Goal: Task Accomplishment & Management: Complete application form

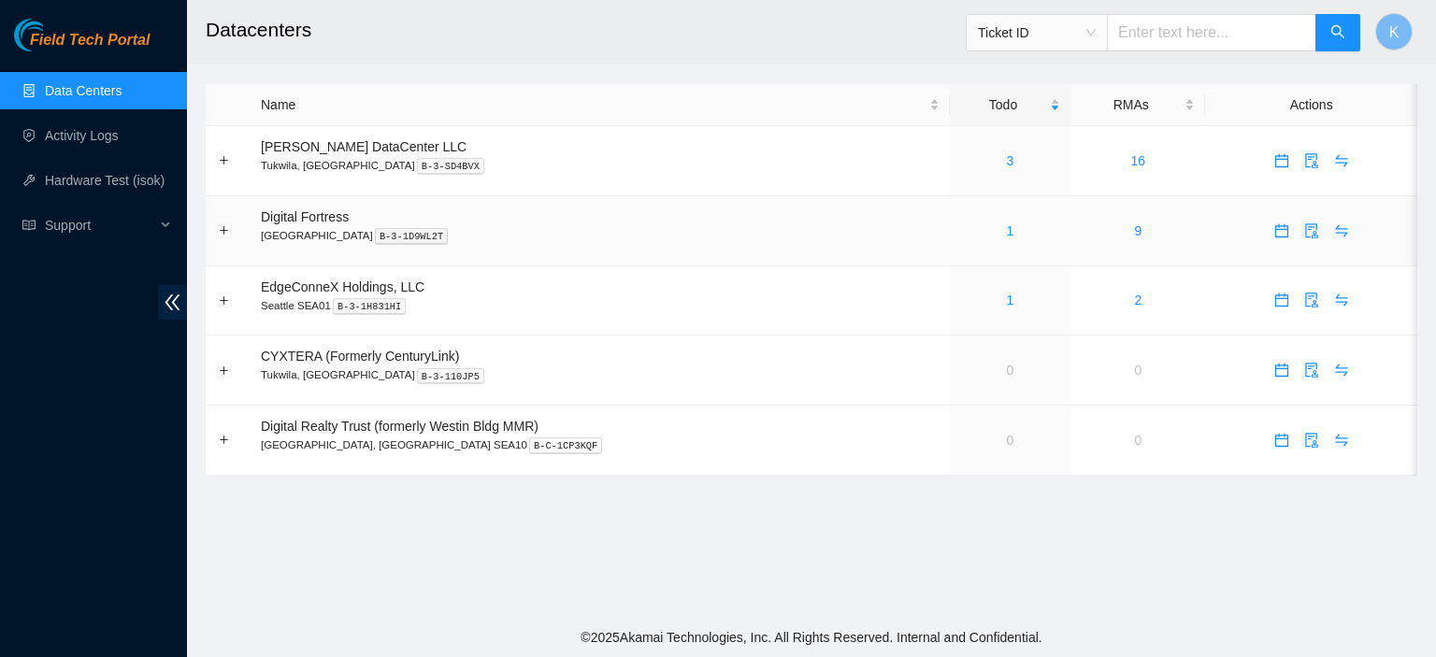
click at [973, 232] on div "1" at bounding box center [1010, 231] width 100 height 21
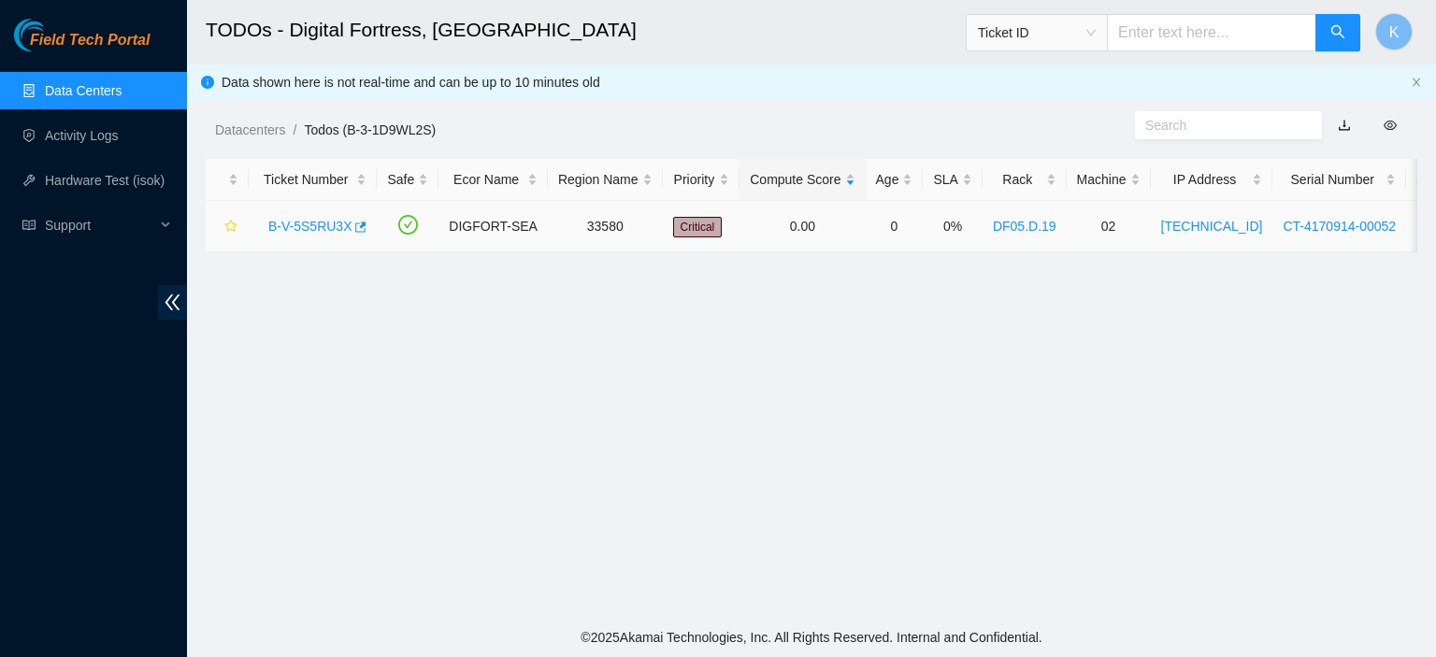
click at [300, 221] on link "B-V-5S5RU3X" at bounding box center [309, 226] width 83 height 15
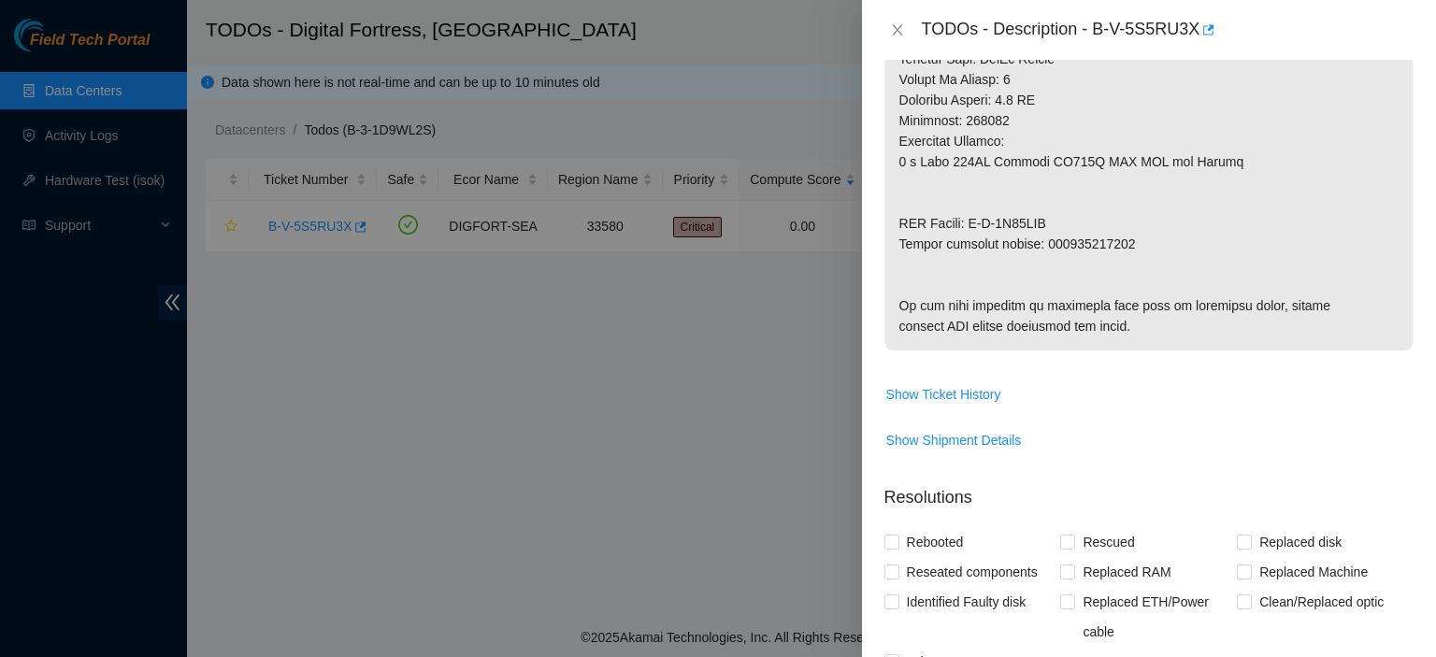
scroll to position [682, 0]
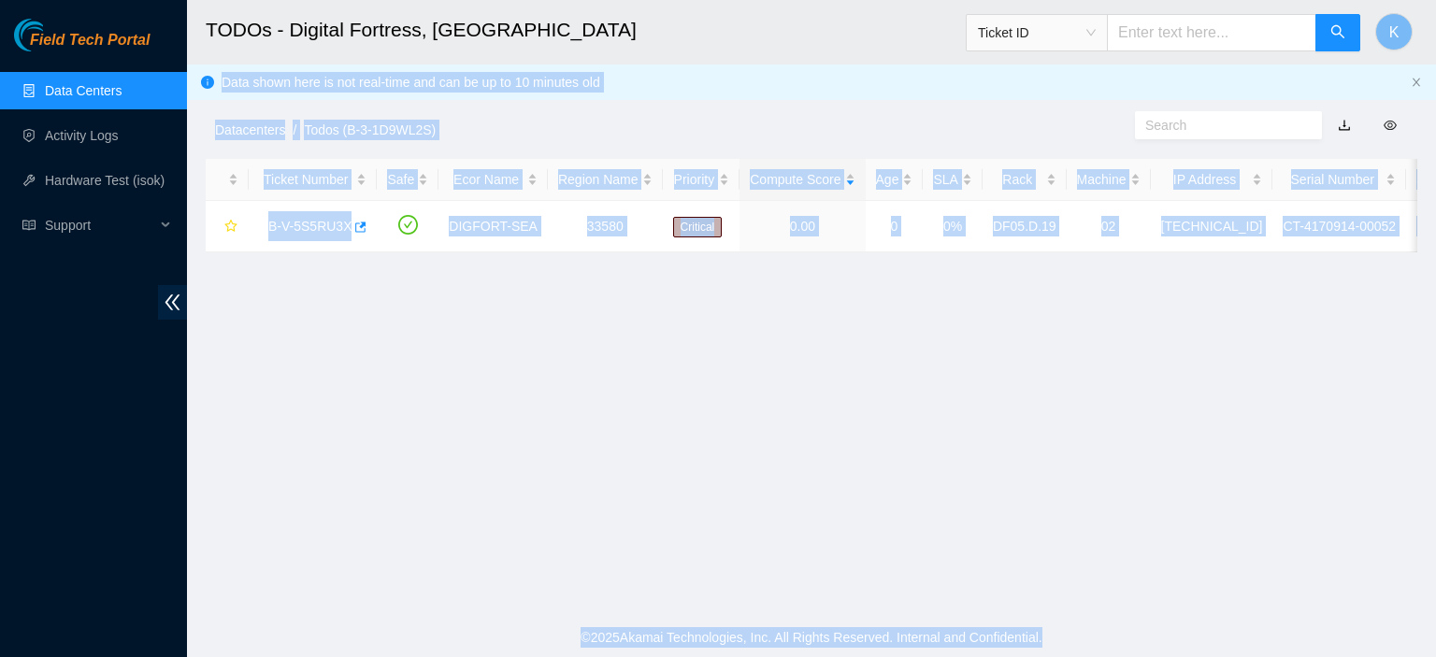
scroll to position [415, 0]
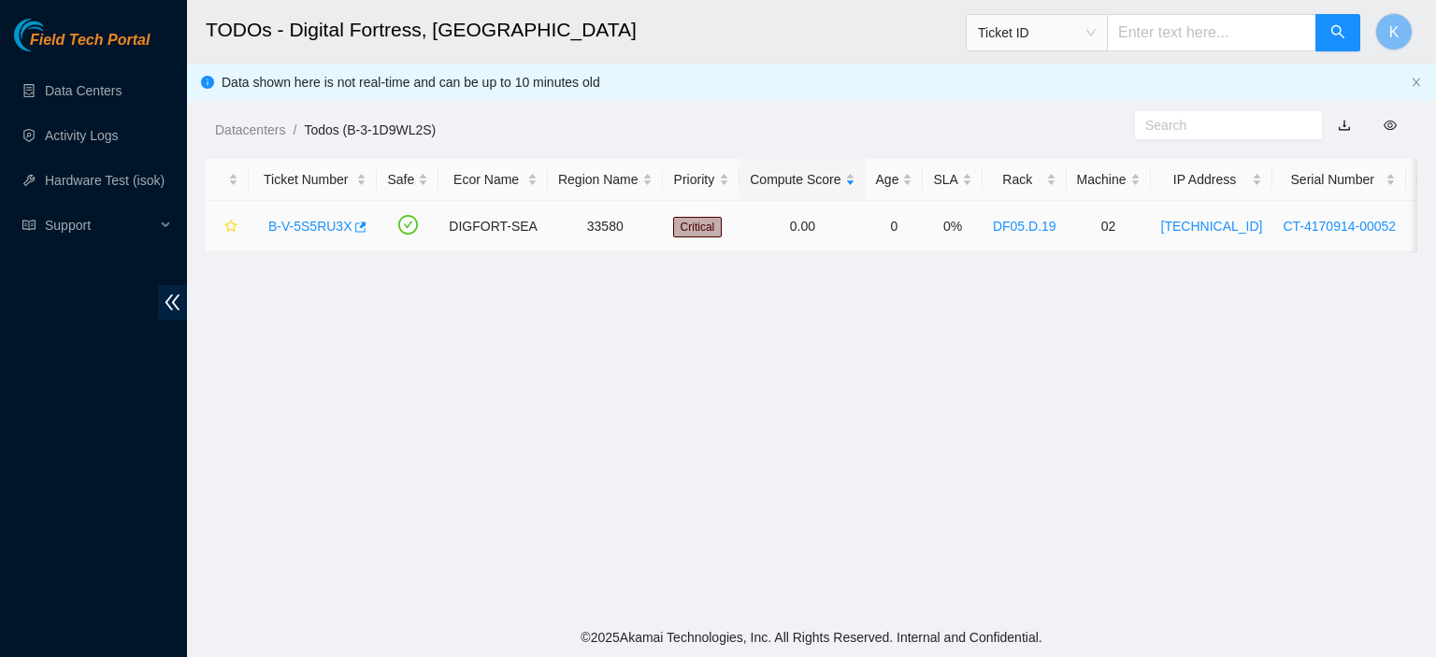
click at [313, 221] on link "B-V-5S5RU3X" at bounding box center [309, 226] width 83 height 15
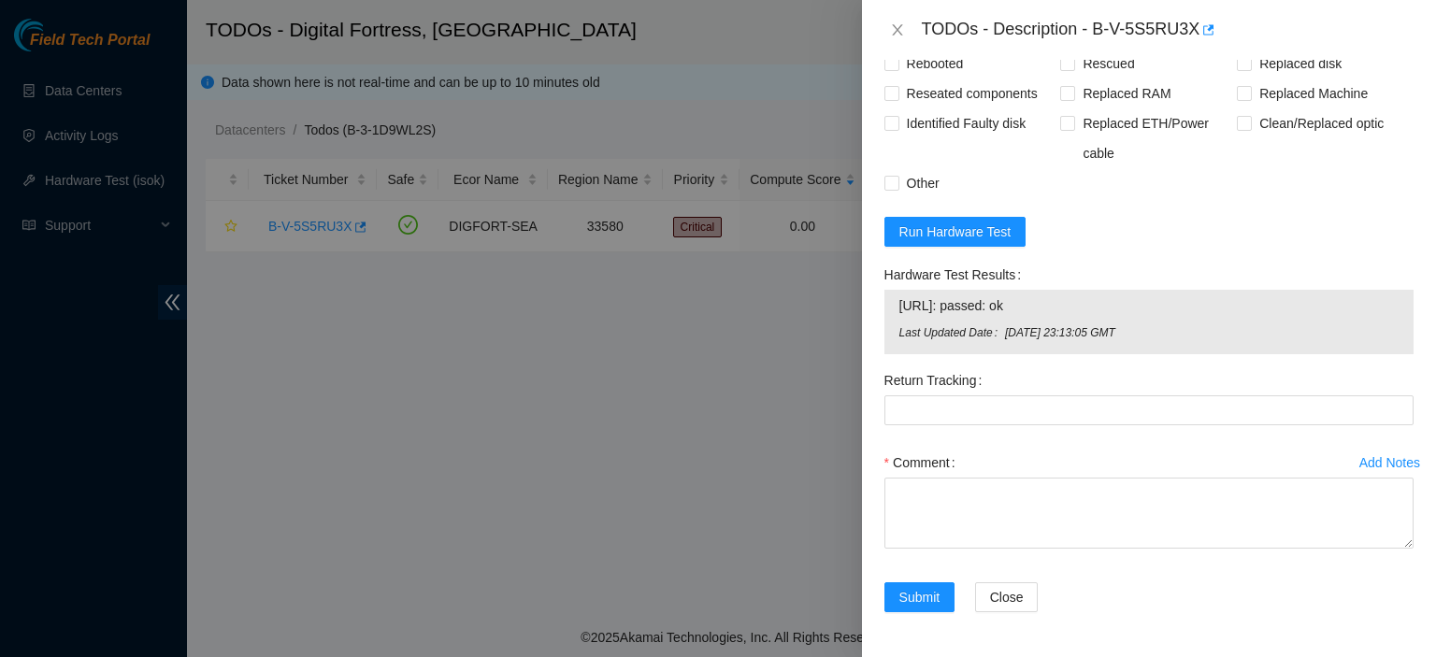
scroll to position [1522, 0]
click at [891, 69] on input "Rebooted" at bounding box center [890, 62] width 13 height 13
checkbox input "true"
click at [888, 99] on input "Reseated components" at bounding box center [890, 92] width 13 height 13
checkbox input "true"
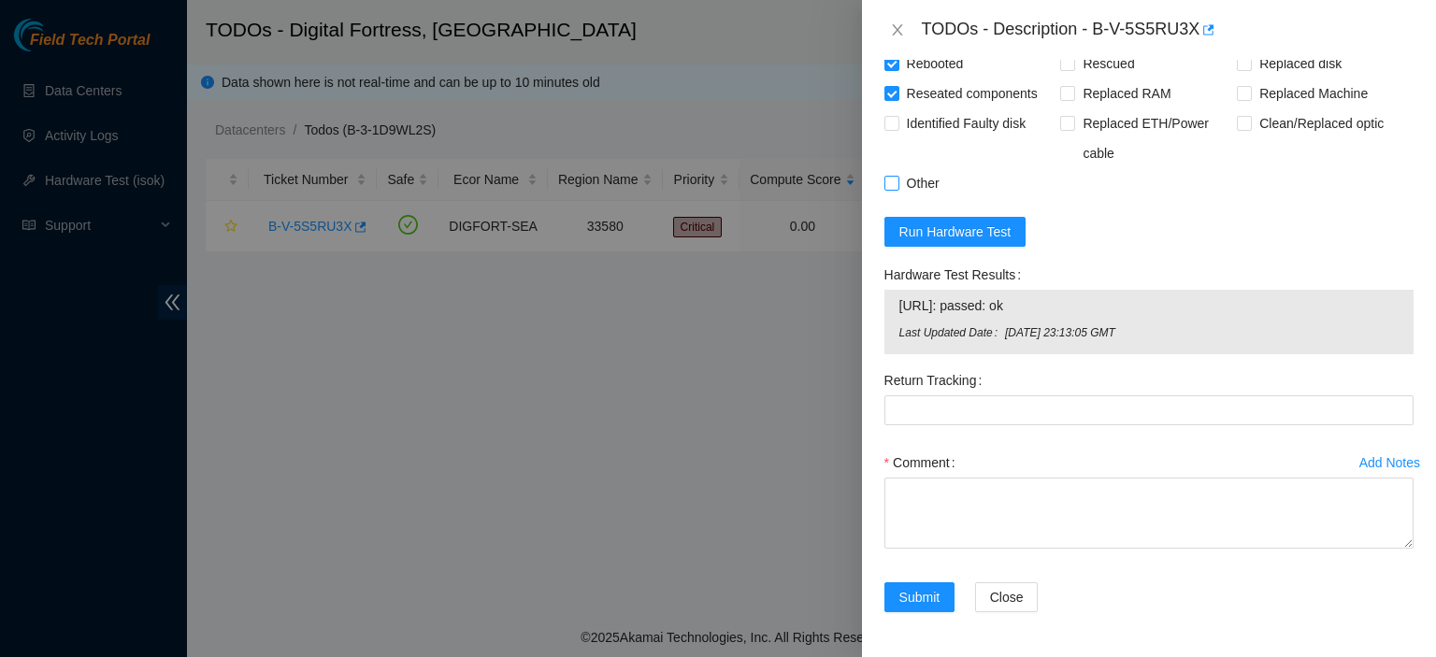
click at [893, 189] on input "Other" at bounding box center [890, 182] width 13 height 13
checkbox input "true"
click at [1063, 69] on input "Rescued" at bounding box center [1066, 62] width 13 height 13
checkbox input "true"
click at [1239, 69] on input "Replaced disk" at bounding box center [1243, 62] width 13 height 13
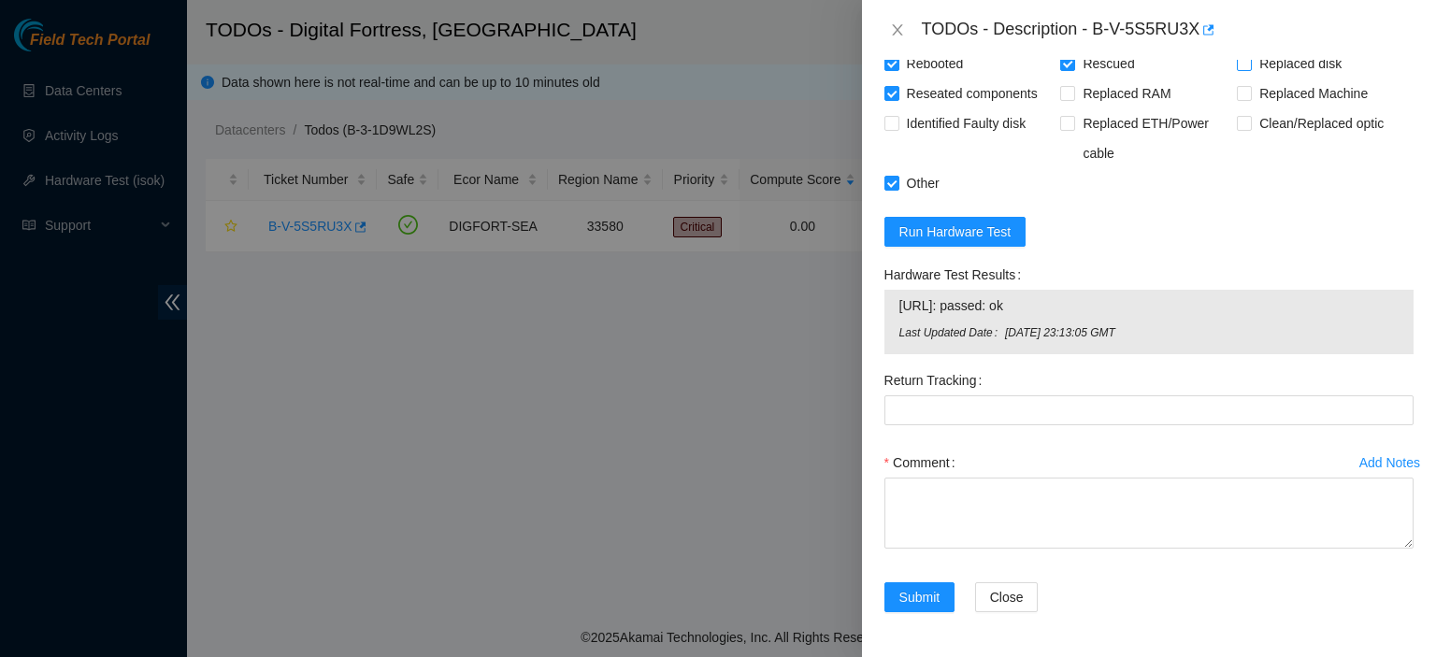
checkbox input "true"
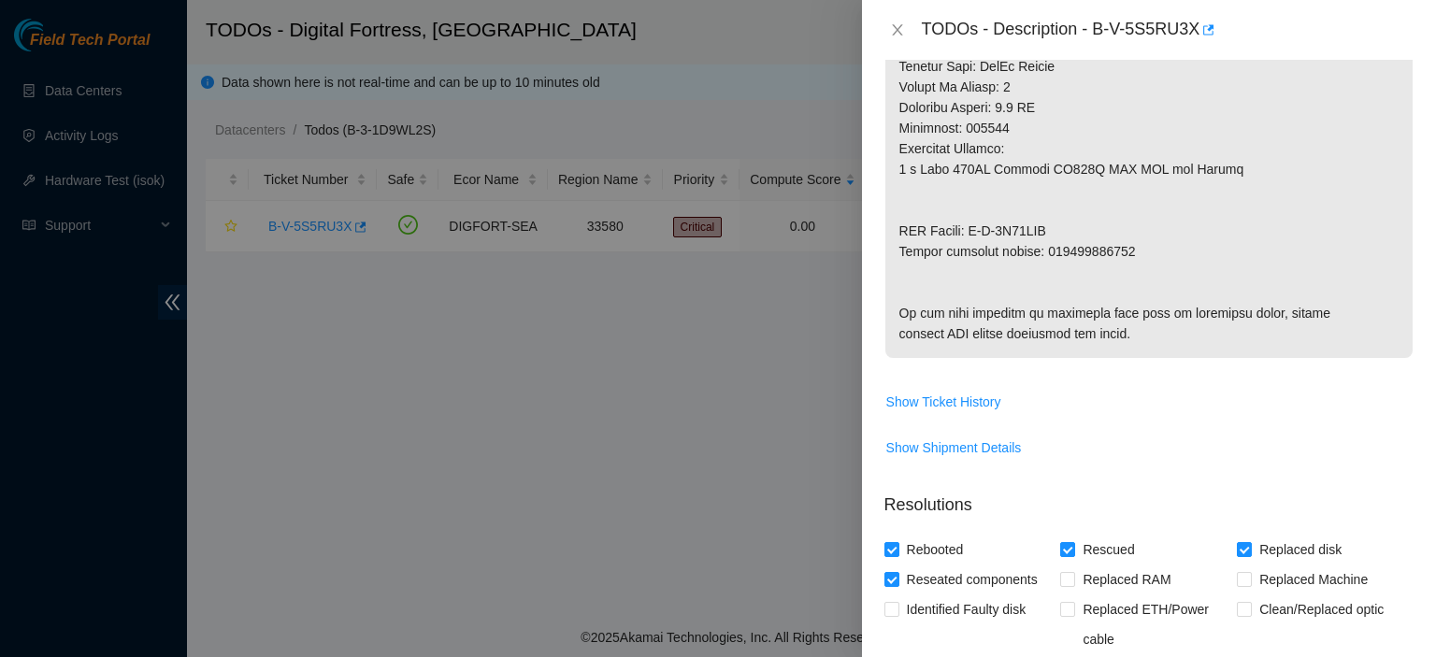
scroll to position [964, 0]
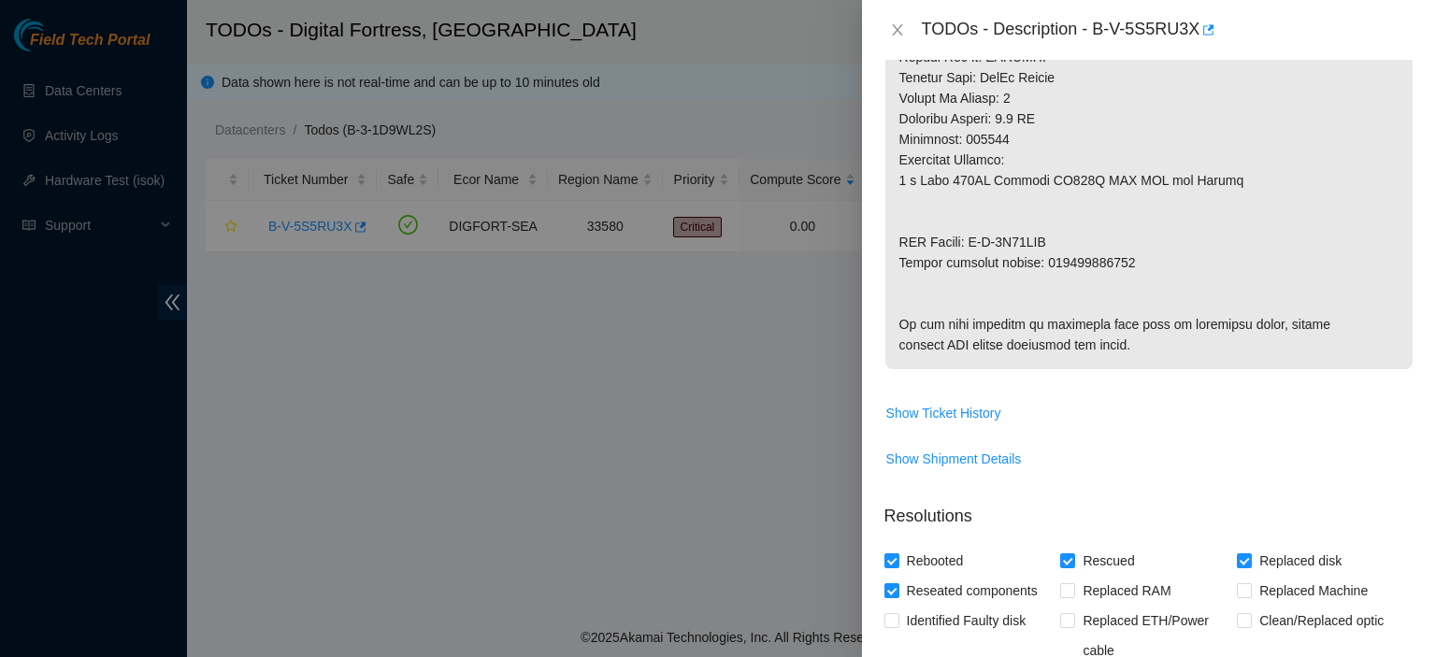
drag, startPoint x: 1042, startPoint y: 261, endPoint x: 1202, endPoint y: 280, distance: 161.9
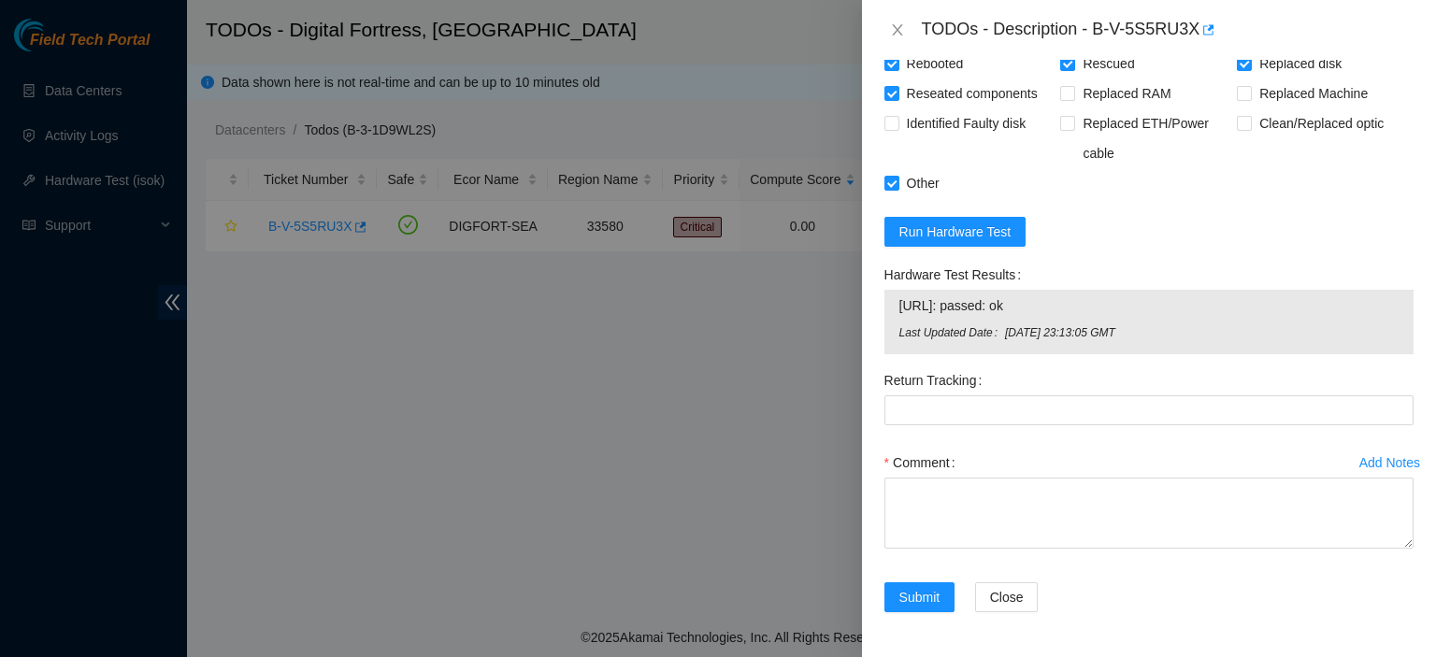
scroll to position [1466, 0]
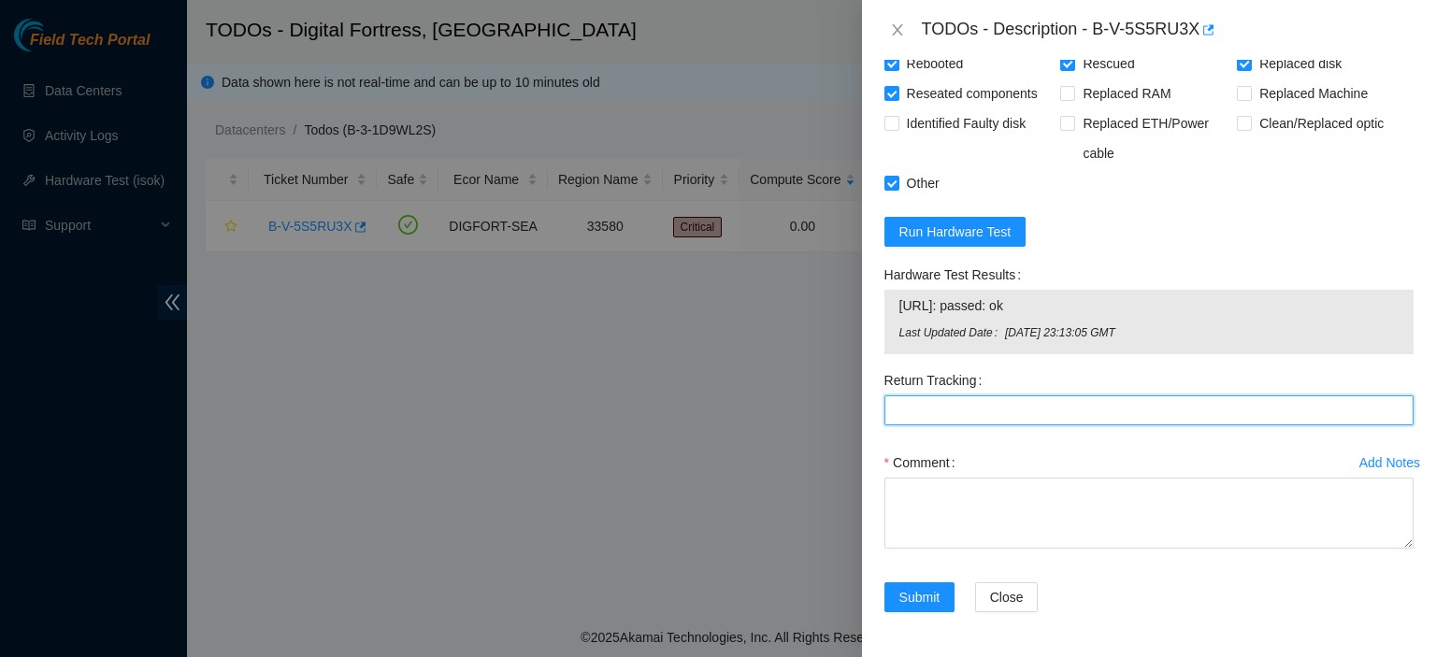
click at [1079, 425] on Tracking "Return Tracking" at bounding box center [1148, 410] width 529 height 30
paste Tracking "kbbyrne23@gmail.com - fshaik has completed your request (B-V-5S5RU3X) Message f…"
type Tracking "kbbyrne23@gmail.com - fshaik has completed your request (B-V-5S5RU3X) Message f…"
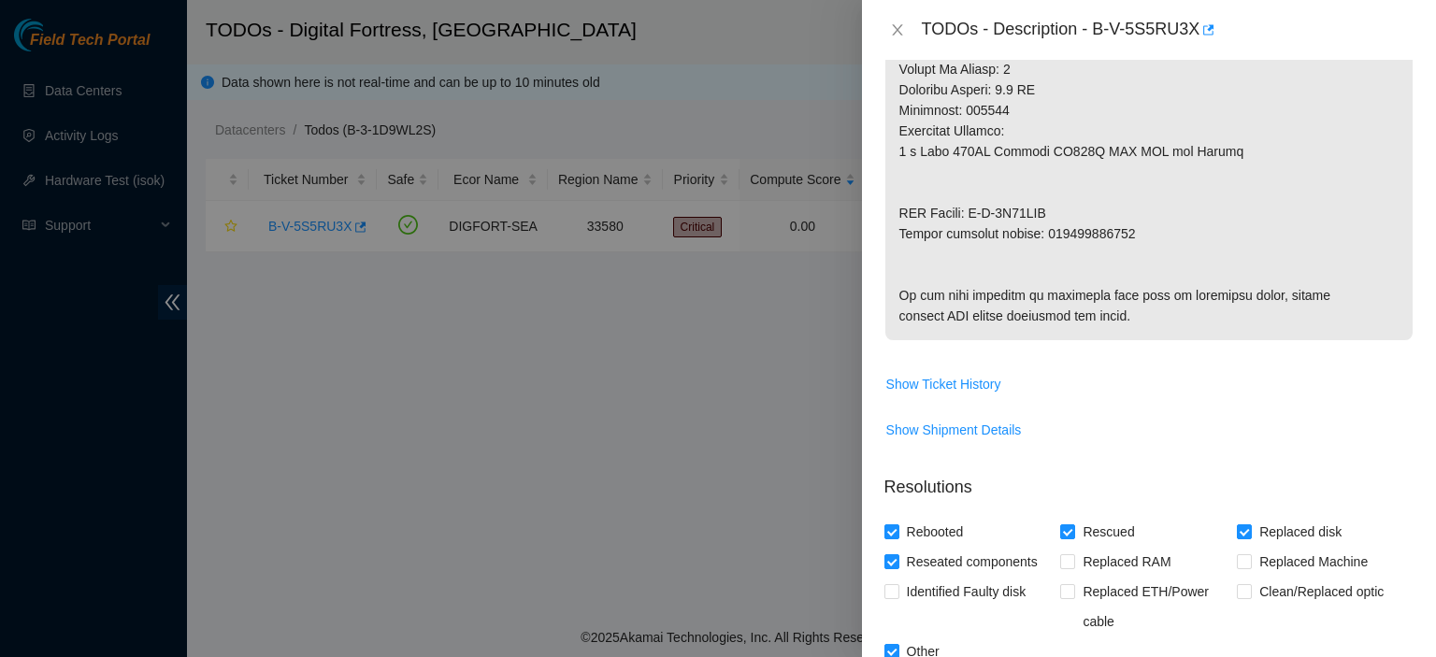
scroll to position [984, 0]
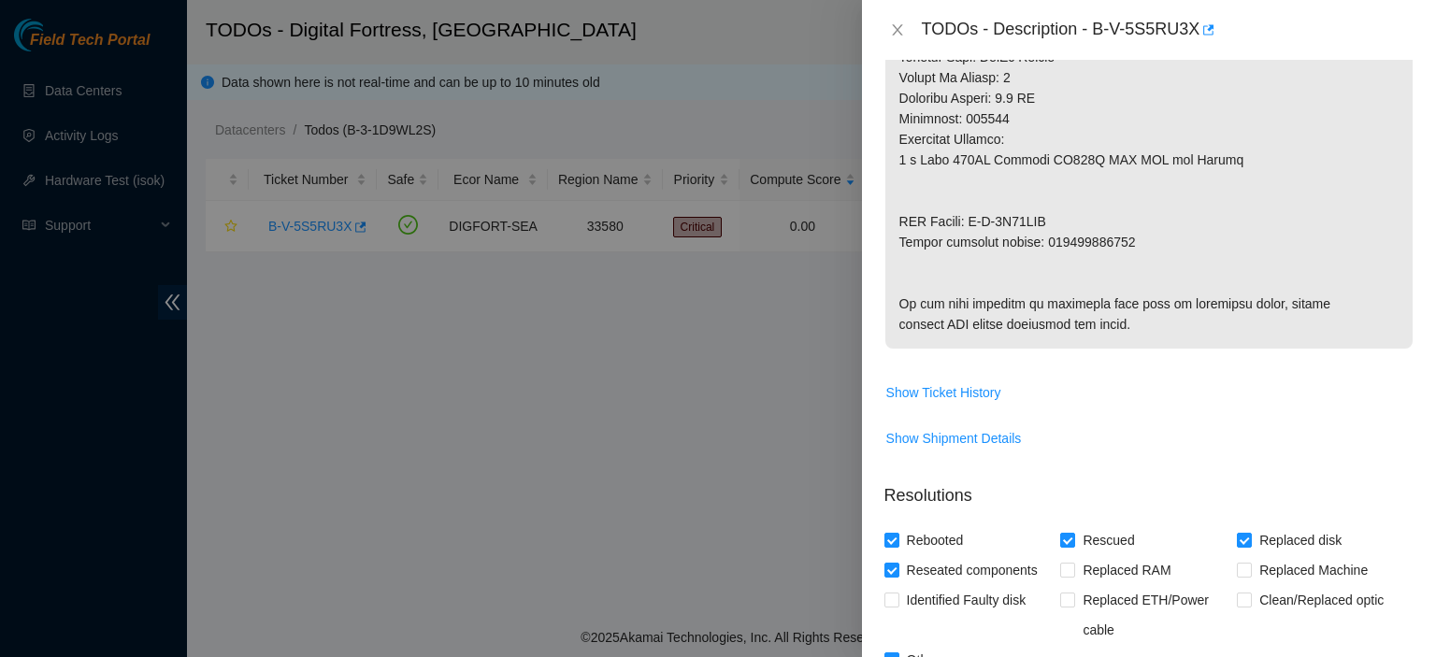
drag, startPoint x: 1044, startPoint y: 245, endPoint x: 1127, endPoint y: 248, distance: 82.3
copy p "463470039297"
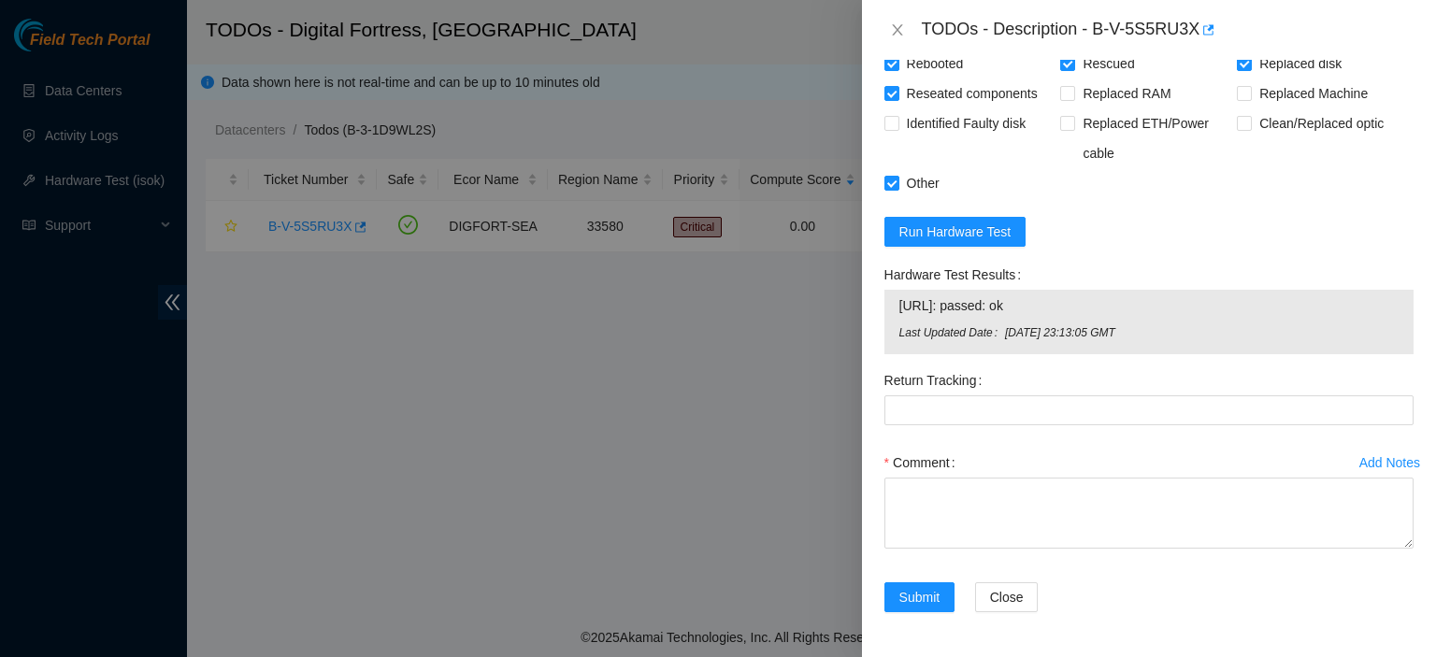
scroll to position [1502, 0]
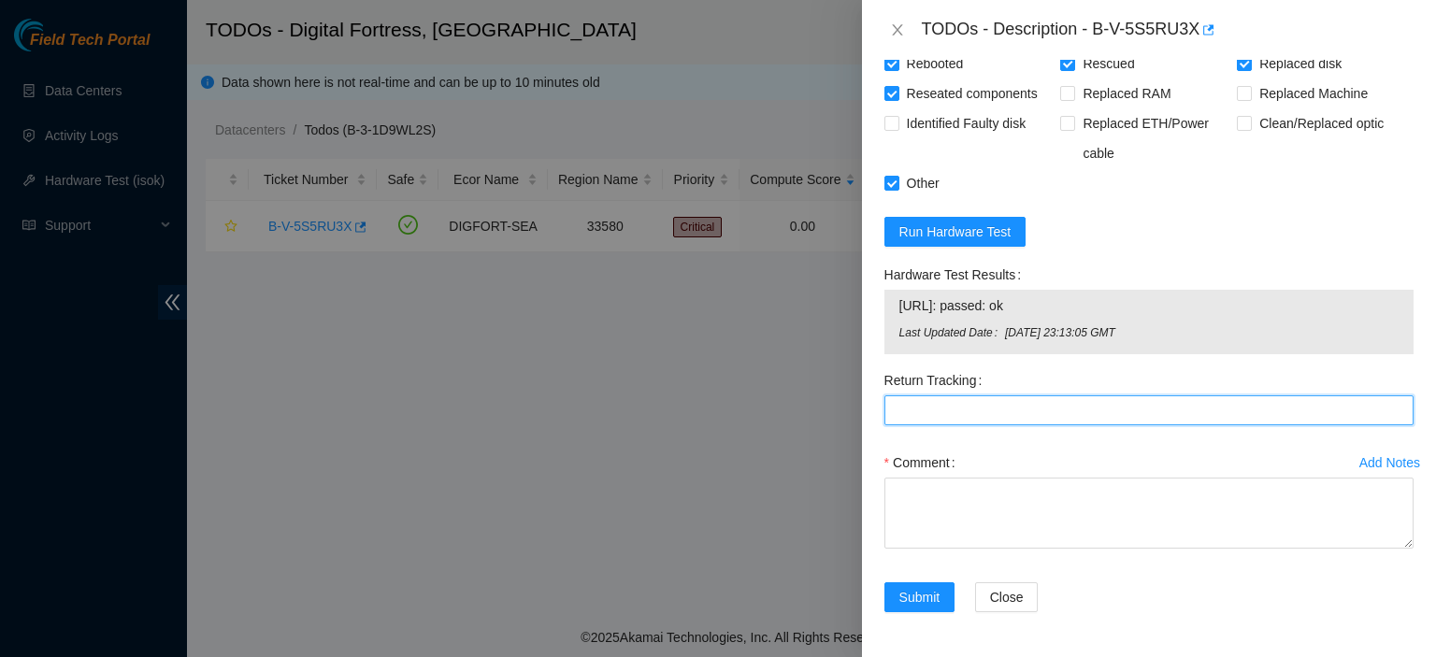
click at [1128, 425] on Tracking "Return Tracking" at bounding box center [1148, 410] width 529 height 30
paste Tracking "463470039297"
type Tracking "463470039297"
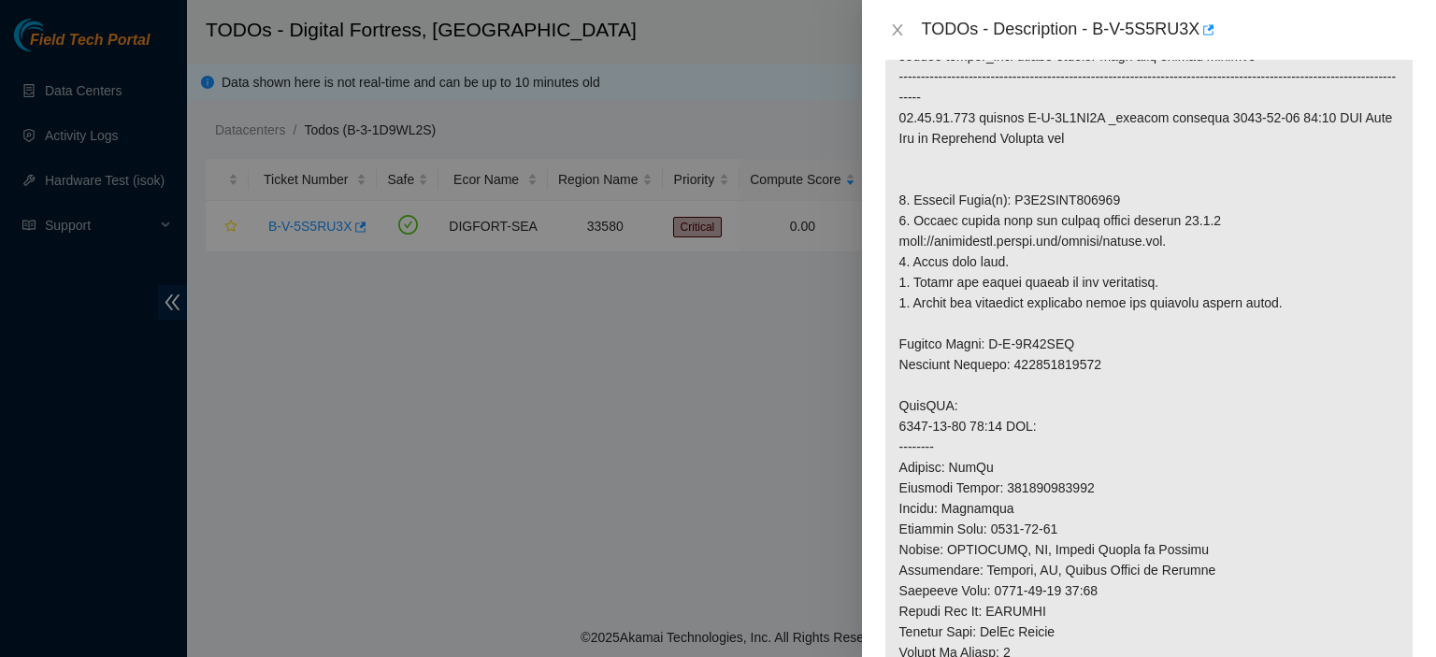
scroll to position [398, 0]
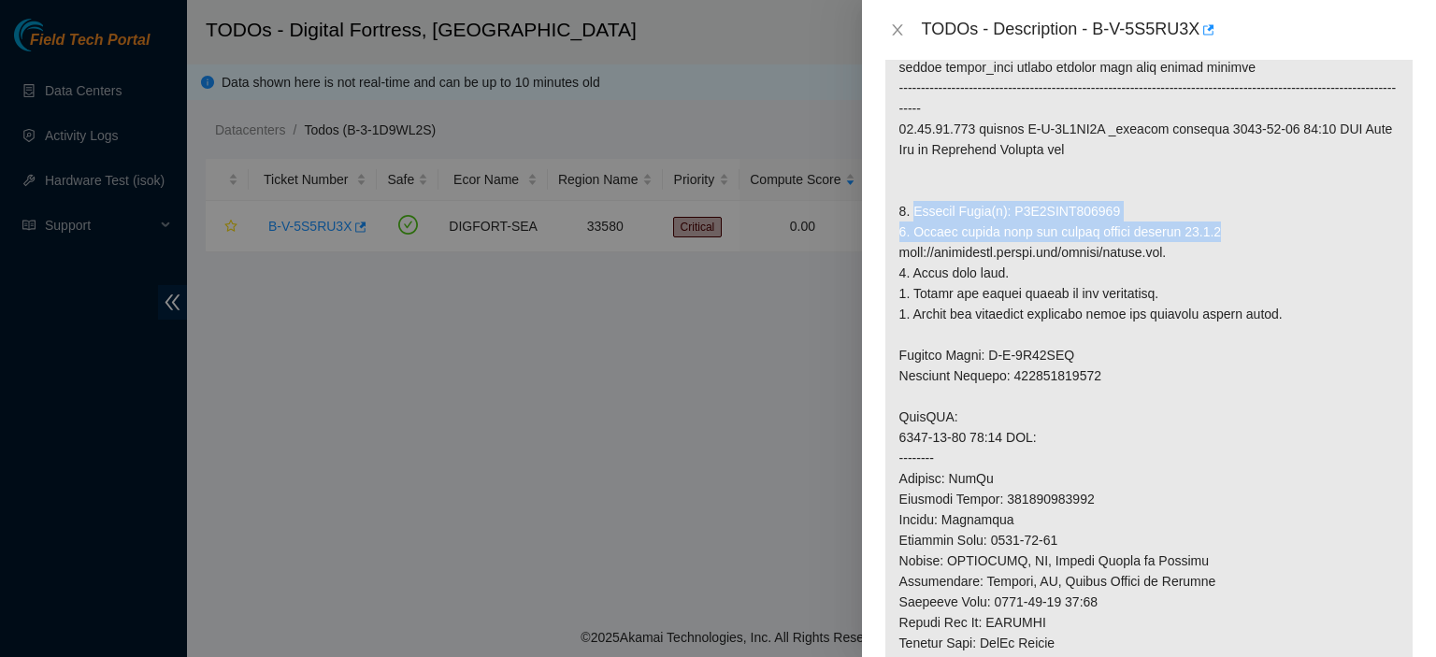
drag, startPoint x: 911, startPoint y: 204, endPoint x: 1212, endPoint y: 226, distance: 301.9
click at [1212, 226] on p at bounding box center [1148, 458] width 527 height 954
copy p "Replace Drive(s): S1G0NYAG102611 2. Please rescue with the latest rescue versio…"
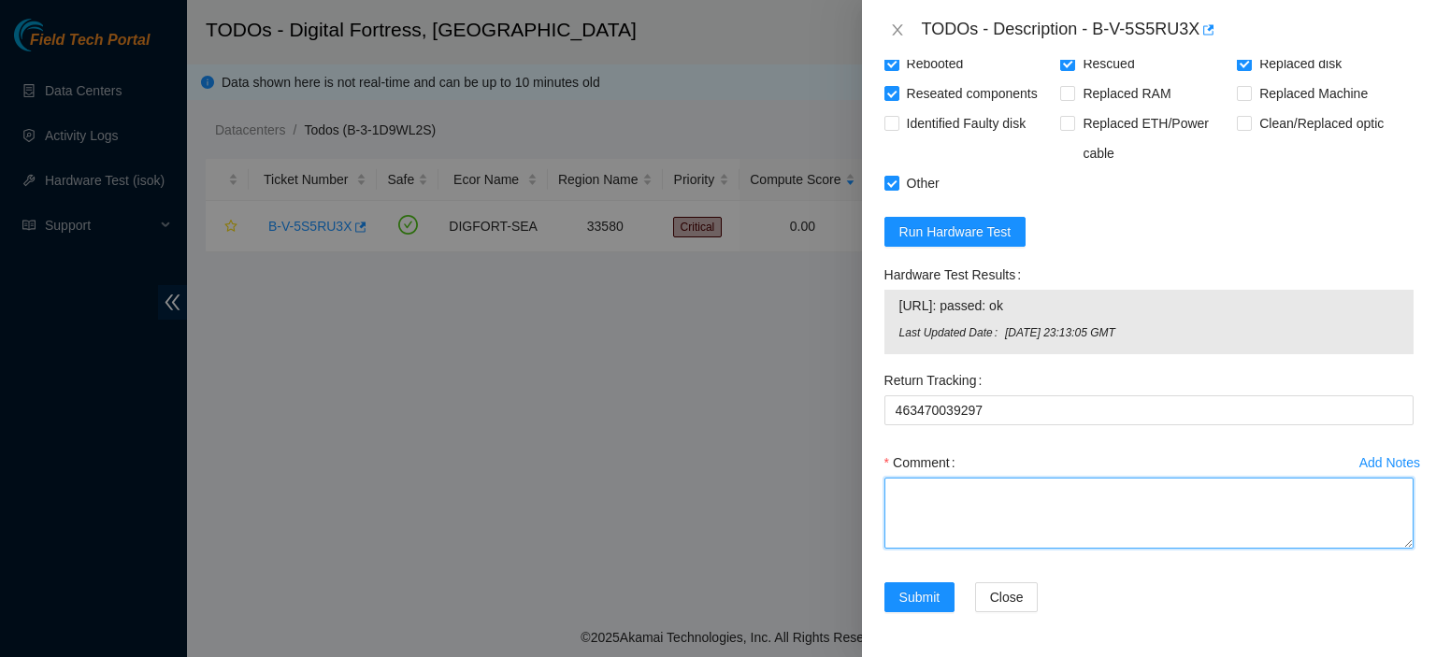
click at [1142, 528] on textarea "Comment" at bounding box center [1148, 513] width 529 height 71
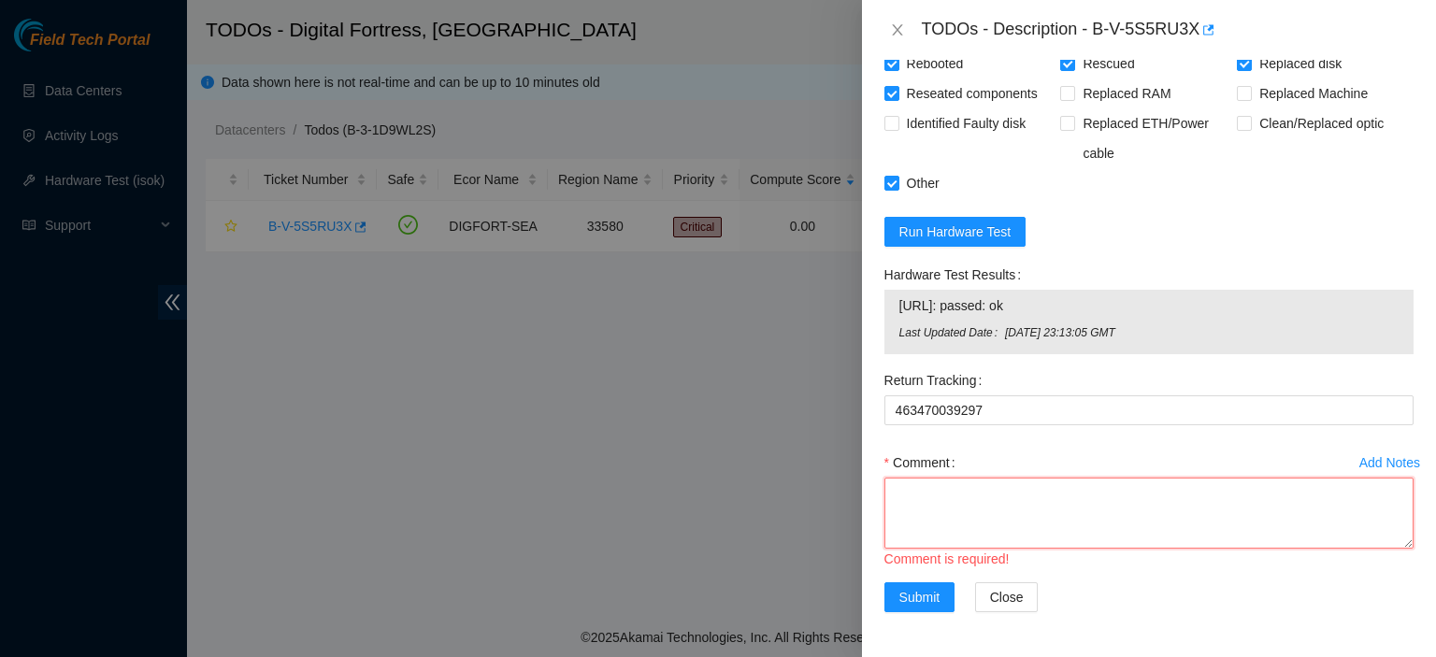
type textarea "v"
paste textarea "Replace Drive(s): S1G0NYAG102611 2. Please rescue with the latest rescue versio…"
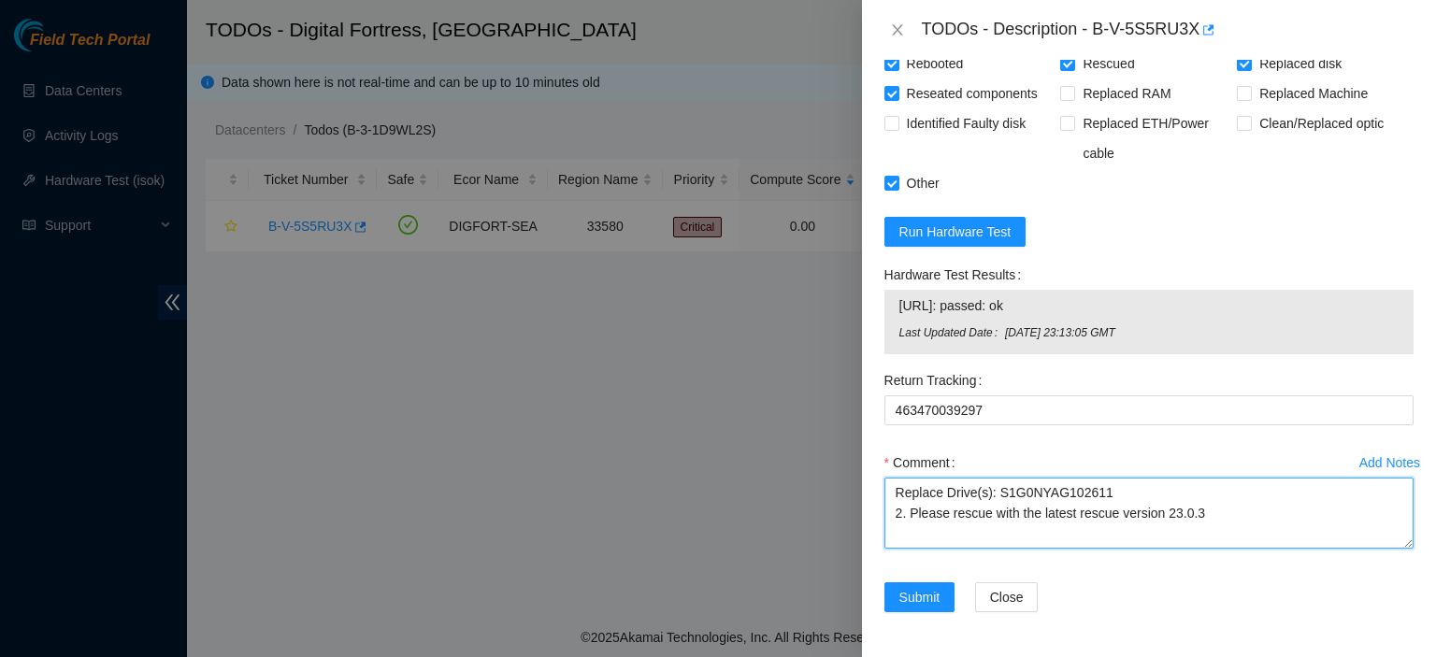
scroll to position [15, 0]
click at [1145, 602] on div "Submit Close" at bounding box center [1149, 608] width 544 height 52
click at [933, 490] on textarea "Replace Drive(s): S1G0NYAG102611 2. Please rescue with the latest rescue versio…" at bounding box center [1148, 513] width 529 height 71
paste textarea "kbbyrne23@gmail.com - fshaik has completed your request (B-V-5S5RU3X) Message f…"
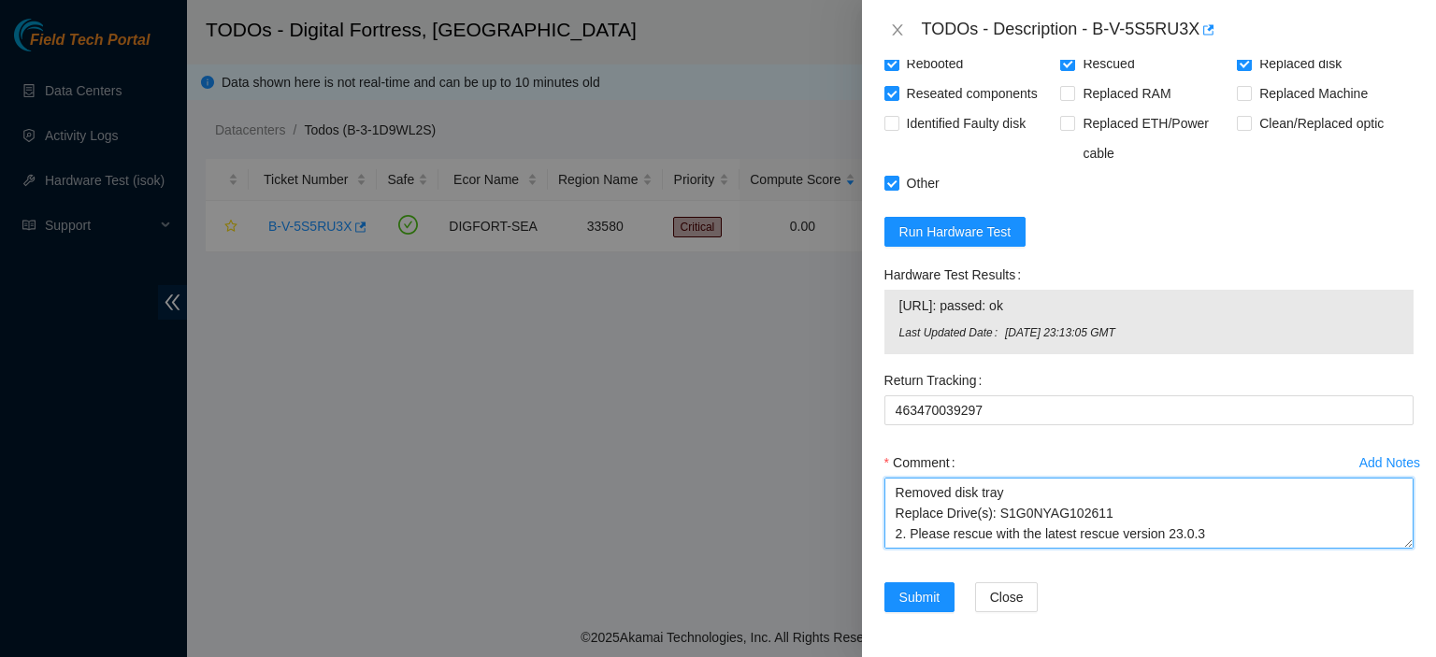
click at [1131, 515] on textarea "kbbyrne23@gmail.com - fshaik has completed your request (B-V-5S5RU3X) Message f…" at bounding box center [1148, 513] width 529 height 71
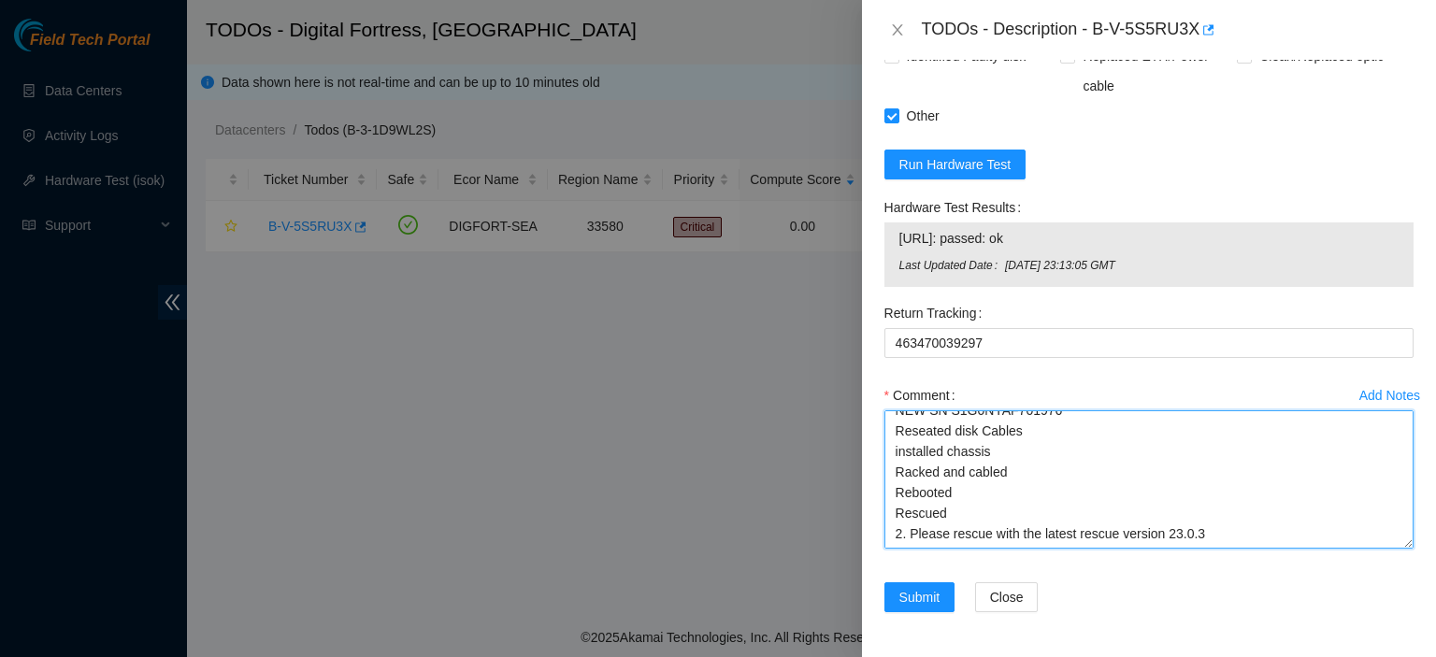
scroll to position [237, 0]
drag, startPoint x: 1389, startPoint y: 540, endPoint x: 1393, endPoint y: 612, distance: 72.1
click at [1393, 549] on textarea "kbbyrne23@gmail.com - fshaik has completed your request (B-V-5S5RU3X) Message f…" at bounding box center [1148, 479] width 529 height 138
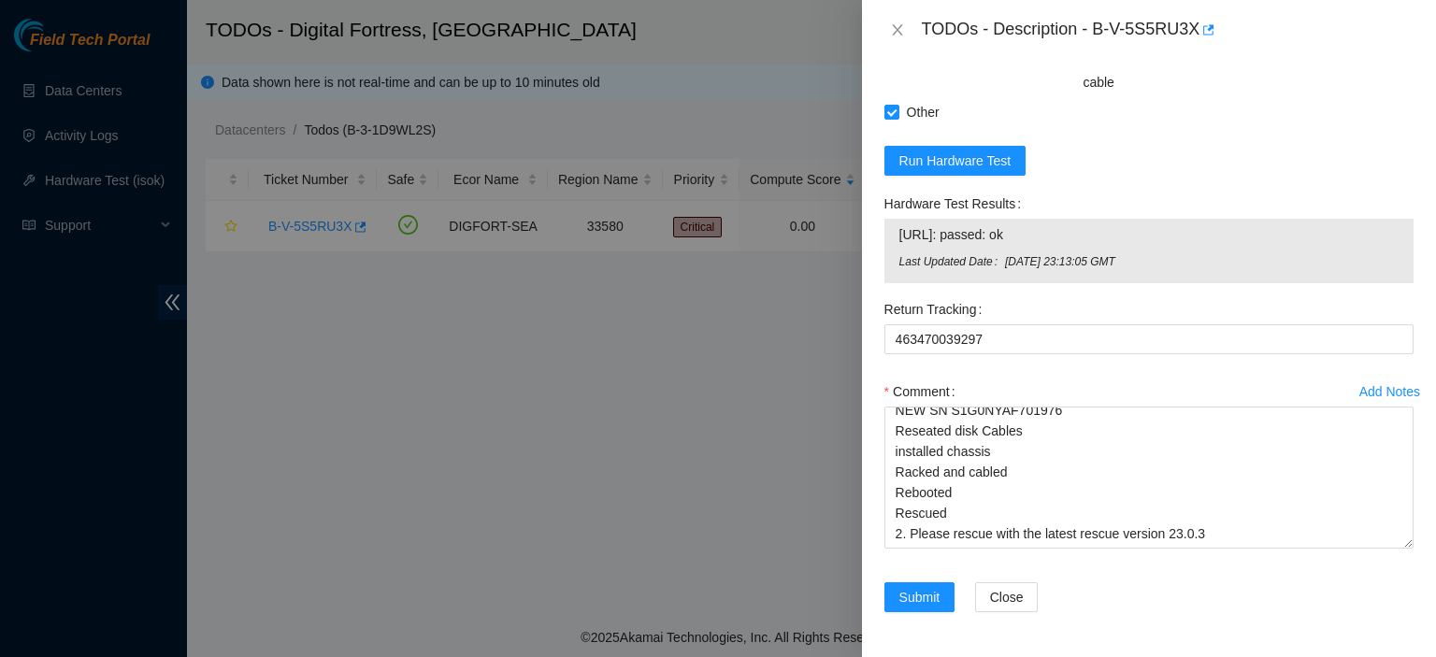
scroll to position [1612, 0]
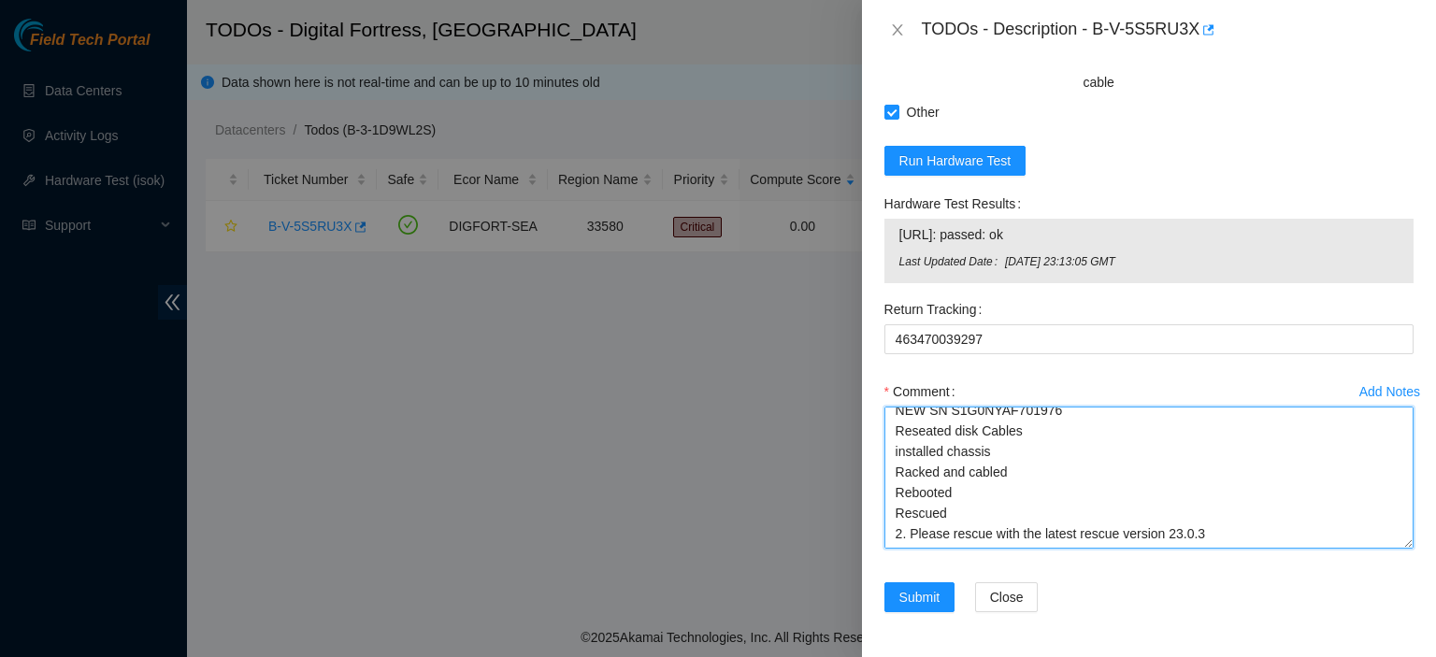
click at [1296, 534] on textarea "kbbyrne23@gmail.com - fshaik has completed your request (B-V-5S5RU3X) Message f…" at bounding box center [1148, 478] width 529 height 142
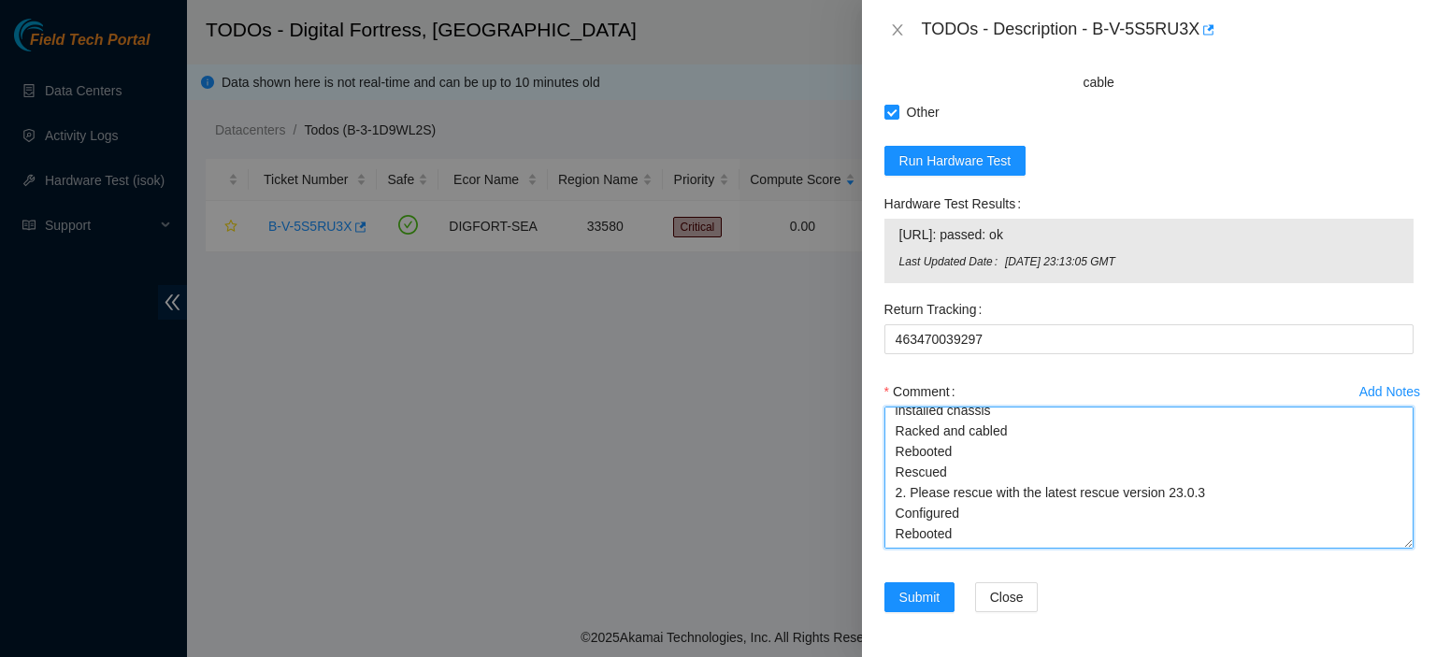
scroll to position [294, 0]
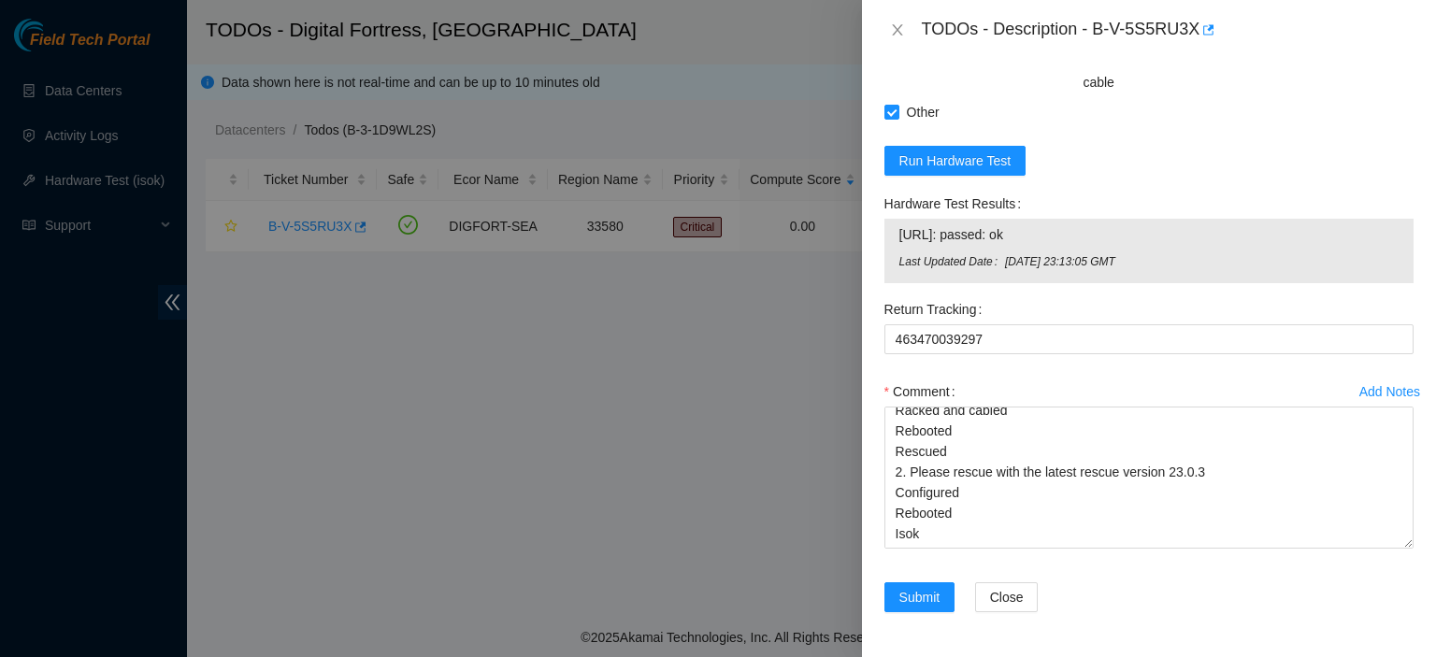
drag, startPoint x: 899, startPoint y: 231, endPoint x: 1257, endPoint y: 268, distance: 360.0
click at [1260, 286] on div "Hardware Test Results 23.35.98.237: passed: ok Last Updated Date Mon, 11 Aug 20…" at bounding box center [1149, 242] width 544 height 106
copy tbody
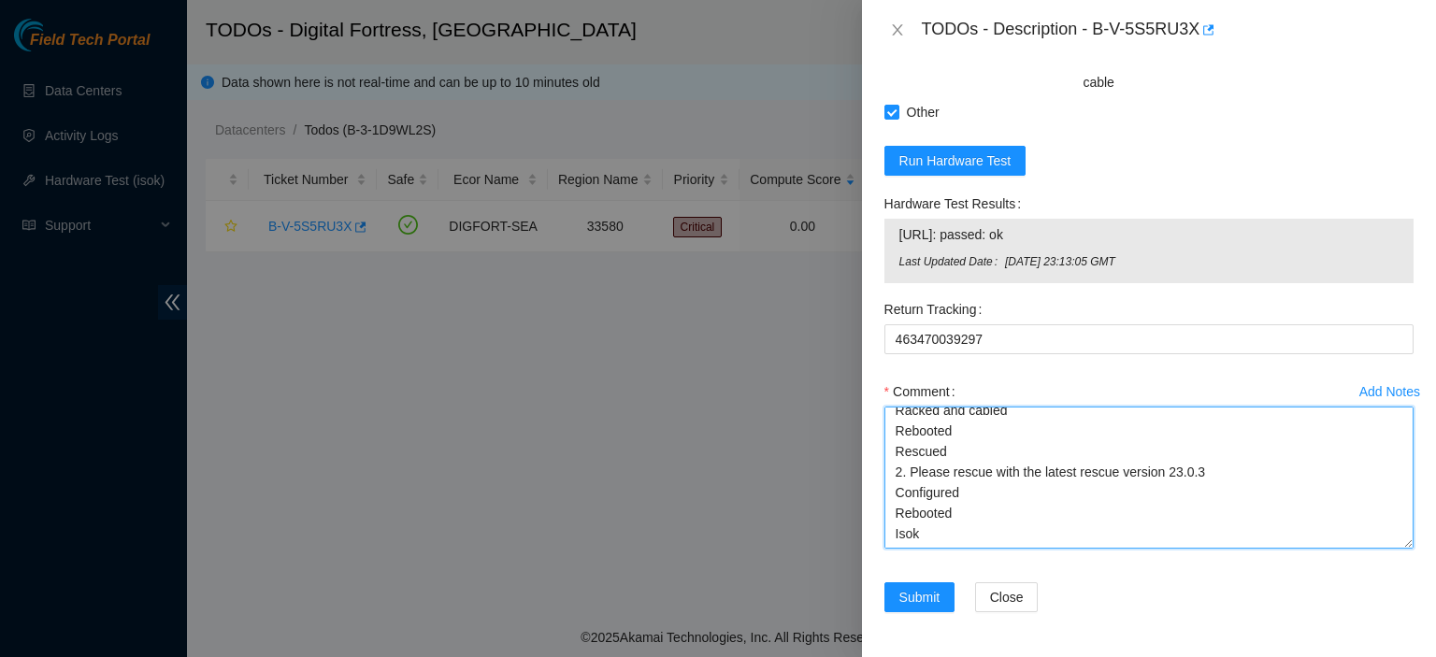
click at [970, 544] on textarea "kbbyrne23@gmail.com - fshaik has completed your request (B-V-5S5RU3X) Message f…" at bounding box center [1148, 478] width 529 height 142
paste textarea "23.35.98.237: passed: ok Last Updated Date Mon, 11 Aug 2025 23:13:05 GMT"
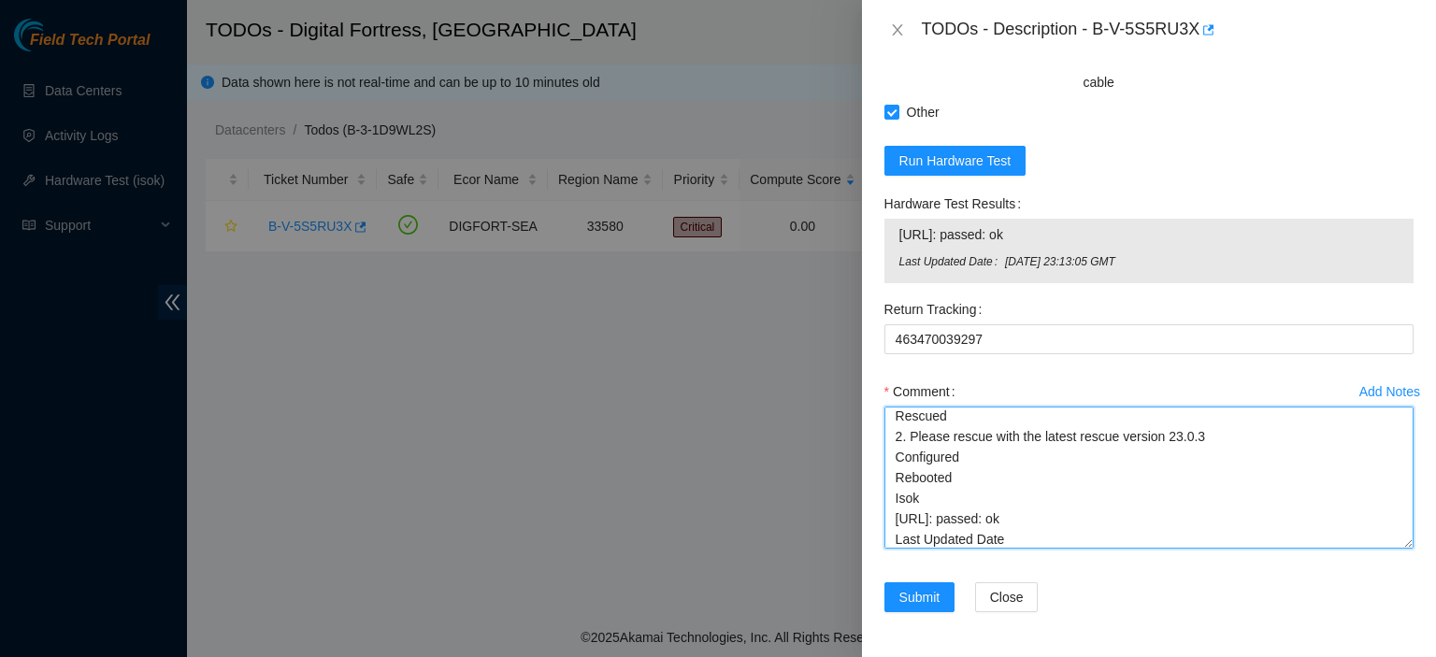
scroll to position [376, 0]
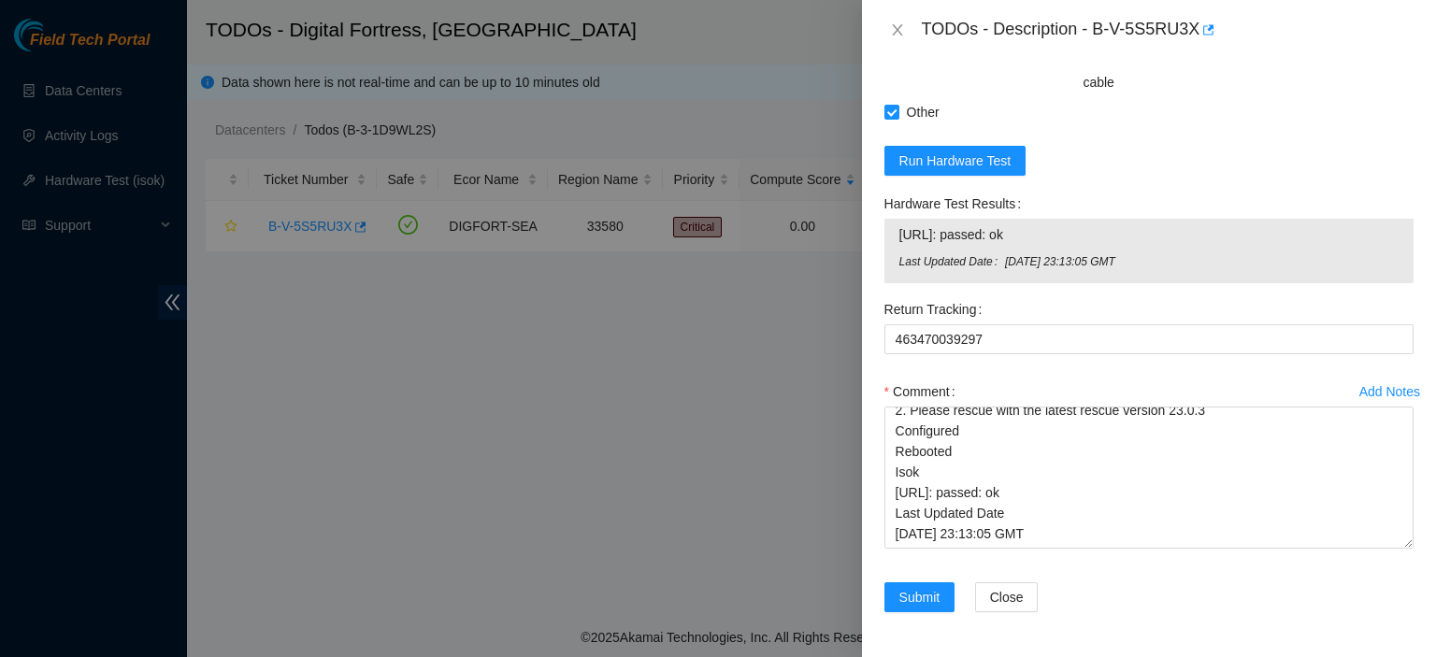
click at [694, 629] on div at bounding box center [718, 328] width 1436 height 657
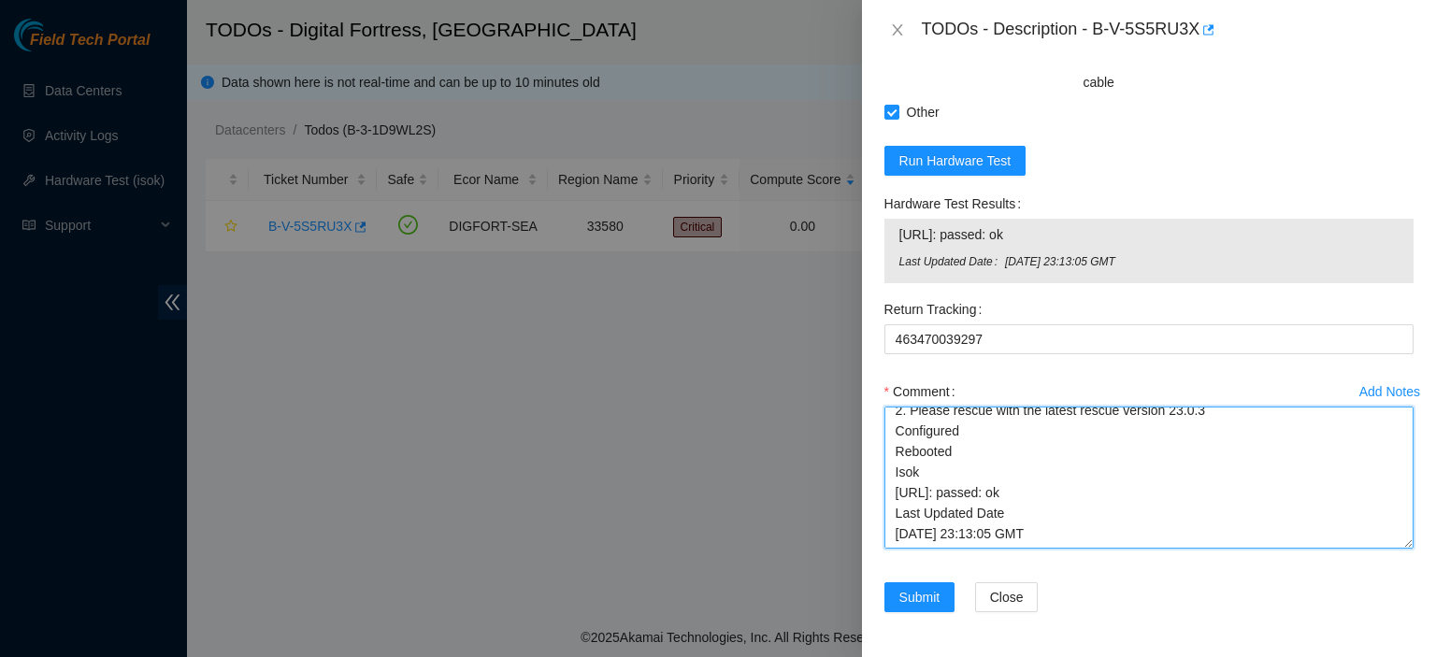
click at [905, 545] on textarea "kbbyrne23@gmail.com - fshaik has completed your request (B-V-5S5RU3X) Message f…" at bounding box center [1148, 478] width 529 height 142
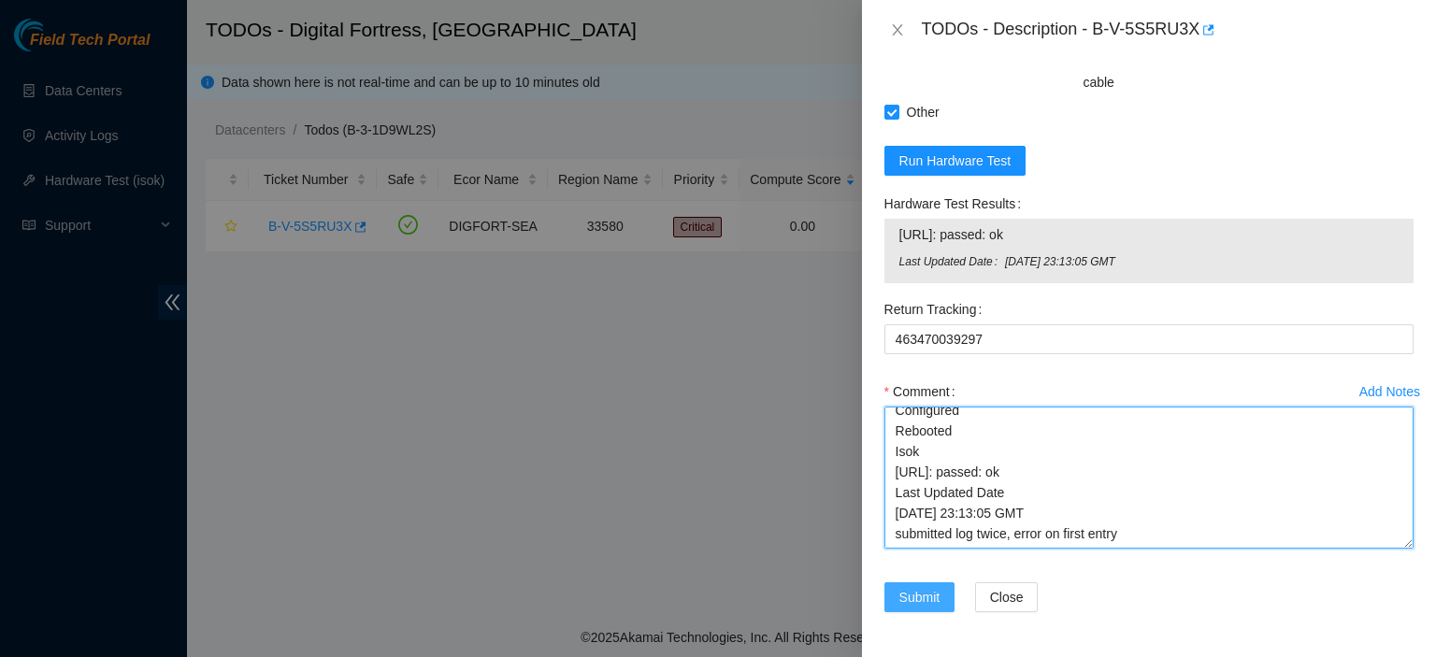
type textarea "kbbyrne23@gmail.com - fshaik has completed your request (B-V-5S5RU3X) Message f…"
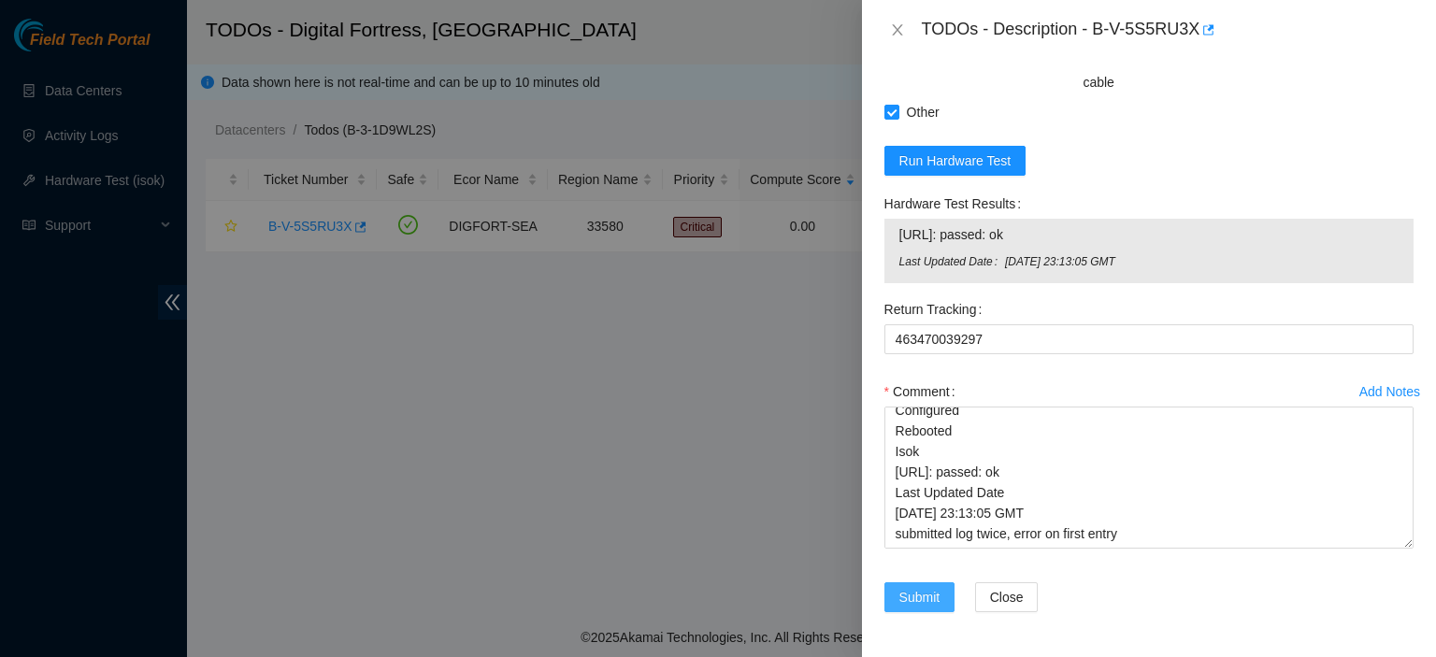
click at [922, 596] on span "Submit" at bounding box center [919, 597] width 41 height 21
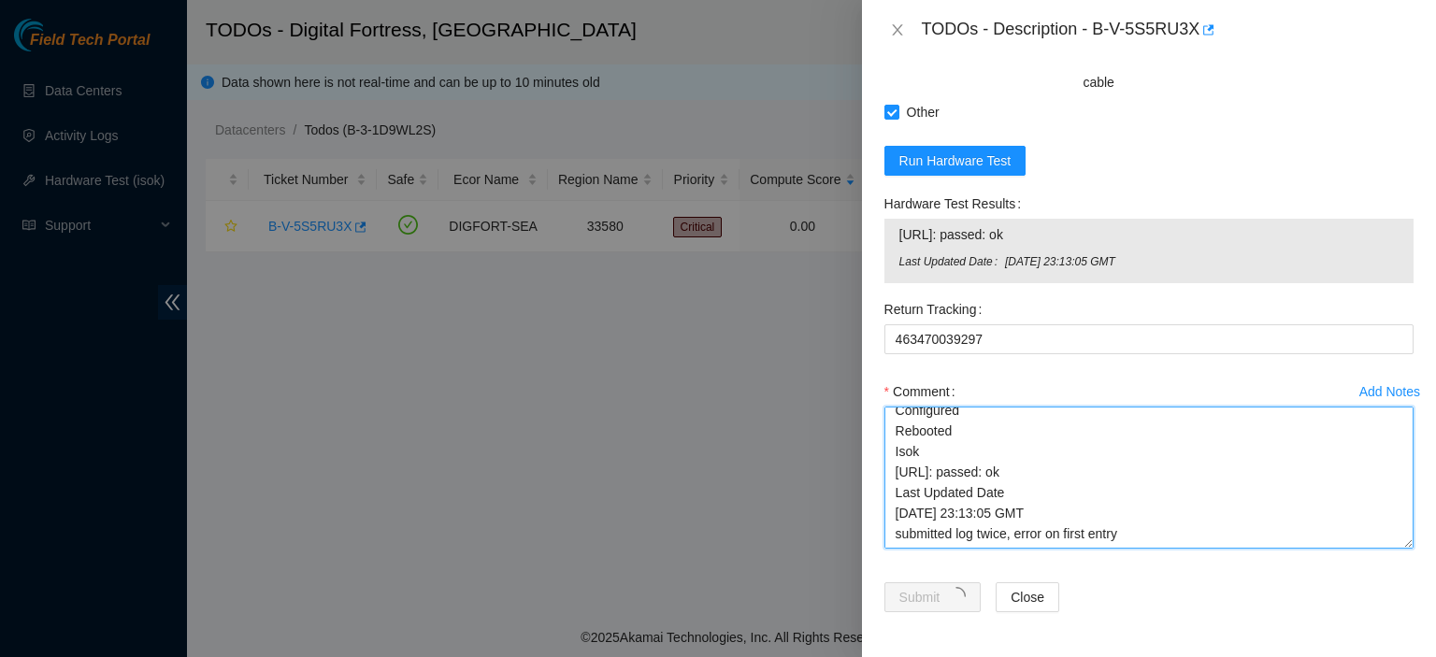
click at [1029, 537] on textarea "kbbyrne23@gmail.com - fshaik has completed your request (B-V-5S5RU3X) Message f…" at bounding box center [1148, 478] width 529 height 142
click at [1056, 532] on textarea "kbbyrne23@gmail.com - fshaik has completed your request (B-V-5S5RU3X) Message f…" at bounding box center [1148, 478] width 529 height 142
click at [1074, 541] on textarea "kbbyrne23@gmail.com - fshaik has completed your request (B-V-5S5RU3X) Message f…" at bounding box center [1148, 478] width 529 height 142
click at [1053, 545] on textarea "kbbyrne23@gmail.com - fshaik has completed your request (B-V-5S5RU3X) Message f…" at bounding box center [1148, 478] width 529 height 142
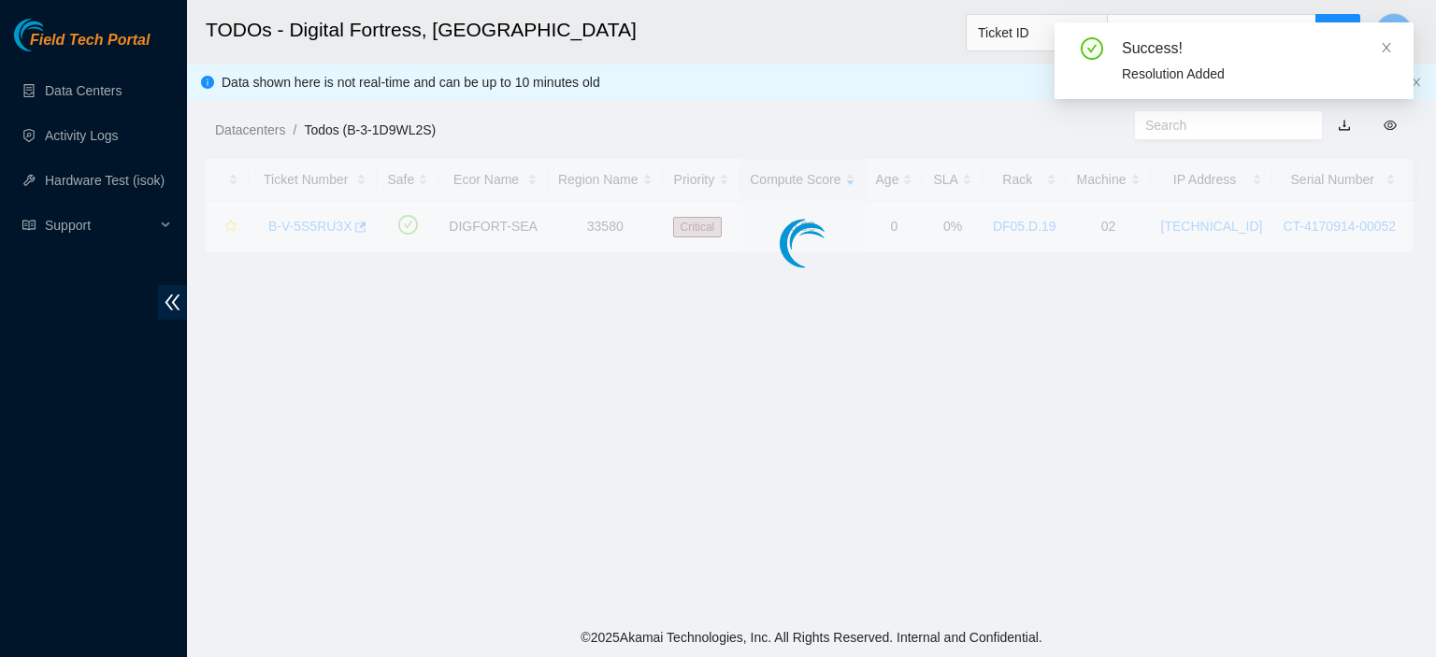
click at [1435, 544] on div "TODOs - Description - undefined Problem Type N/A Rack Number N/A Machine Number…" at bounding box center [1436, 328] width 0 height 657
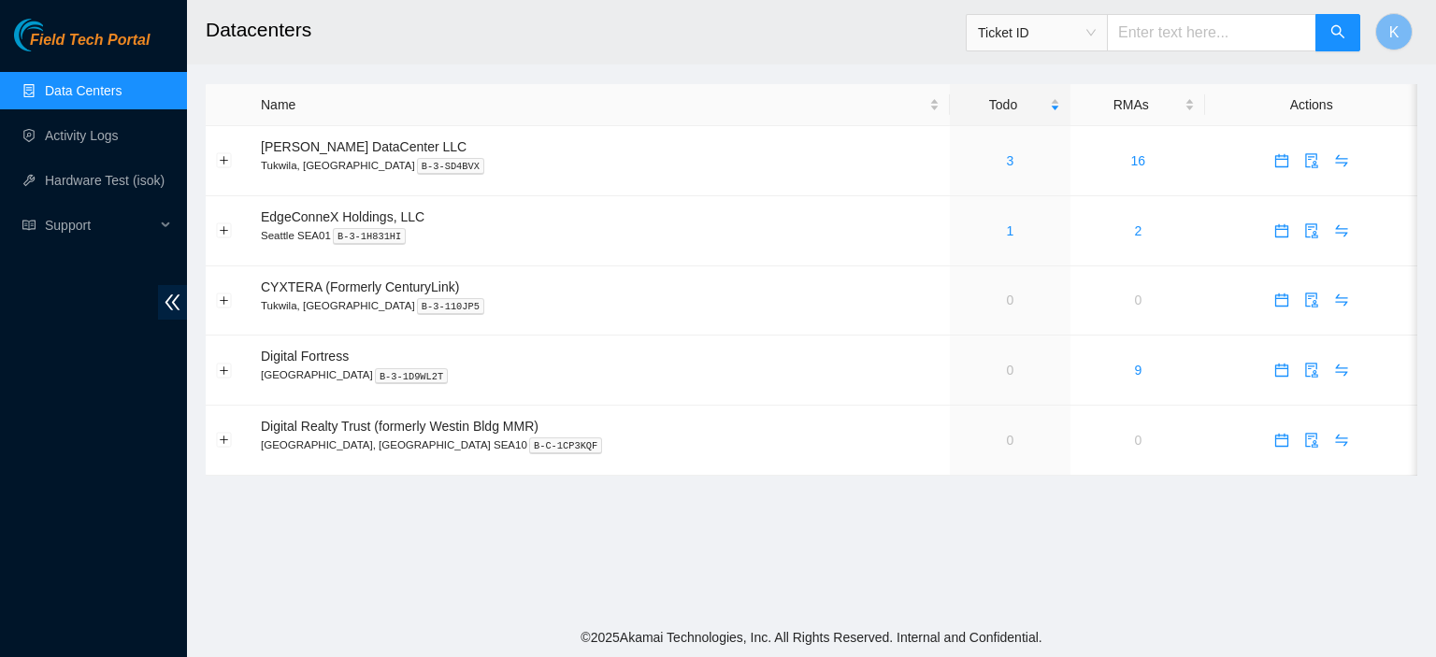
click at [744, 571] on main "Datacenters Ticket ID K Name Todo RMAs Actions Sabey DataCenter LLC Tukwila, WA…" at bounding box center [811, 309] width 1249 height 618
click at [956, 621] on footer "© 2025 Akamai Technologies, Inc. All Rights Reserved. Internal and Confidential." at bounding box center [811, 637] width 1249 height 39
click at [79, 91] on link "Data Centers" at bounding box center [83, 90] width 77 height 15
